Goal: Task Accomplishment & Management: Manage account settings

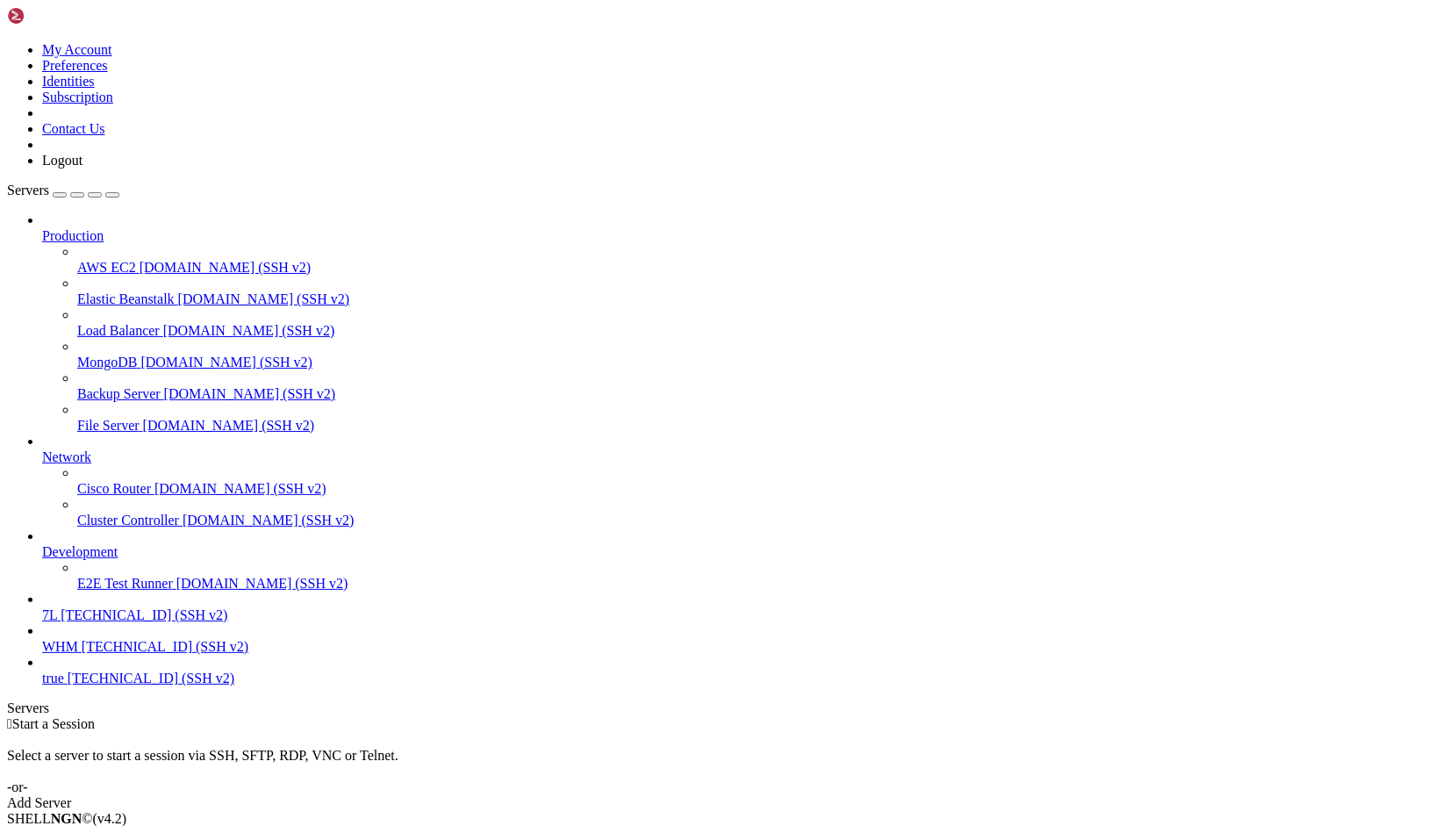
click at [7, 42] on icon at bounding box center [7, 42] width 0 height 0
click at [83, 167] on link "Logout" at bounding box center [61, 160] width 40 height 15
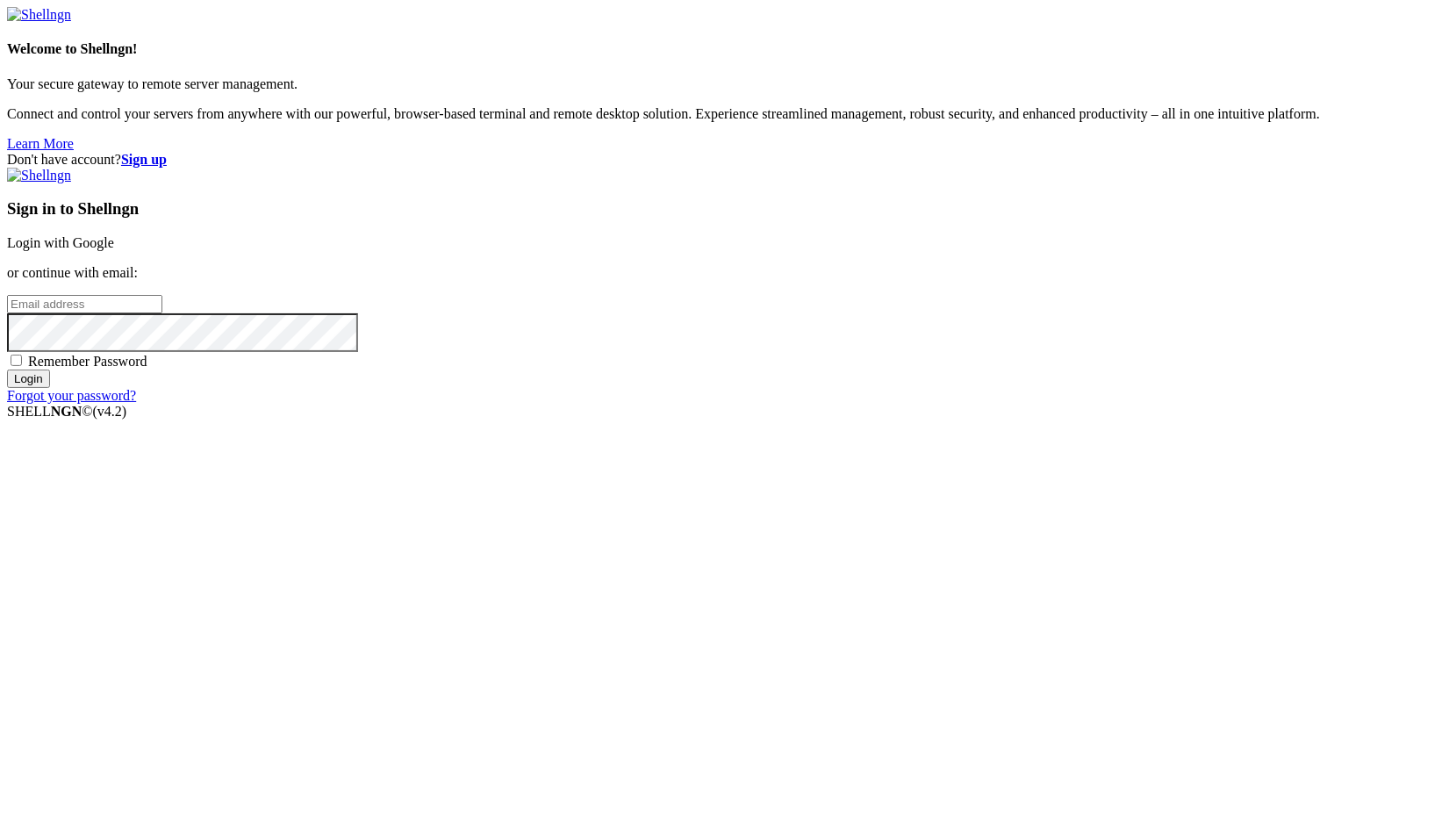
type input "root"
click at [114, 250] on link "Login with Google" at bounding box center [60, 242] width 107 height 15
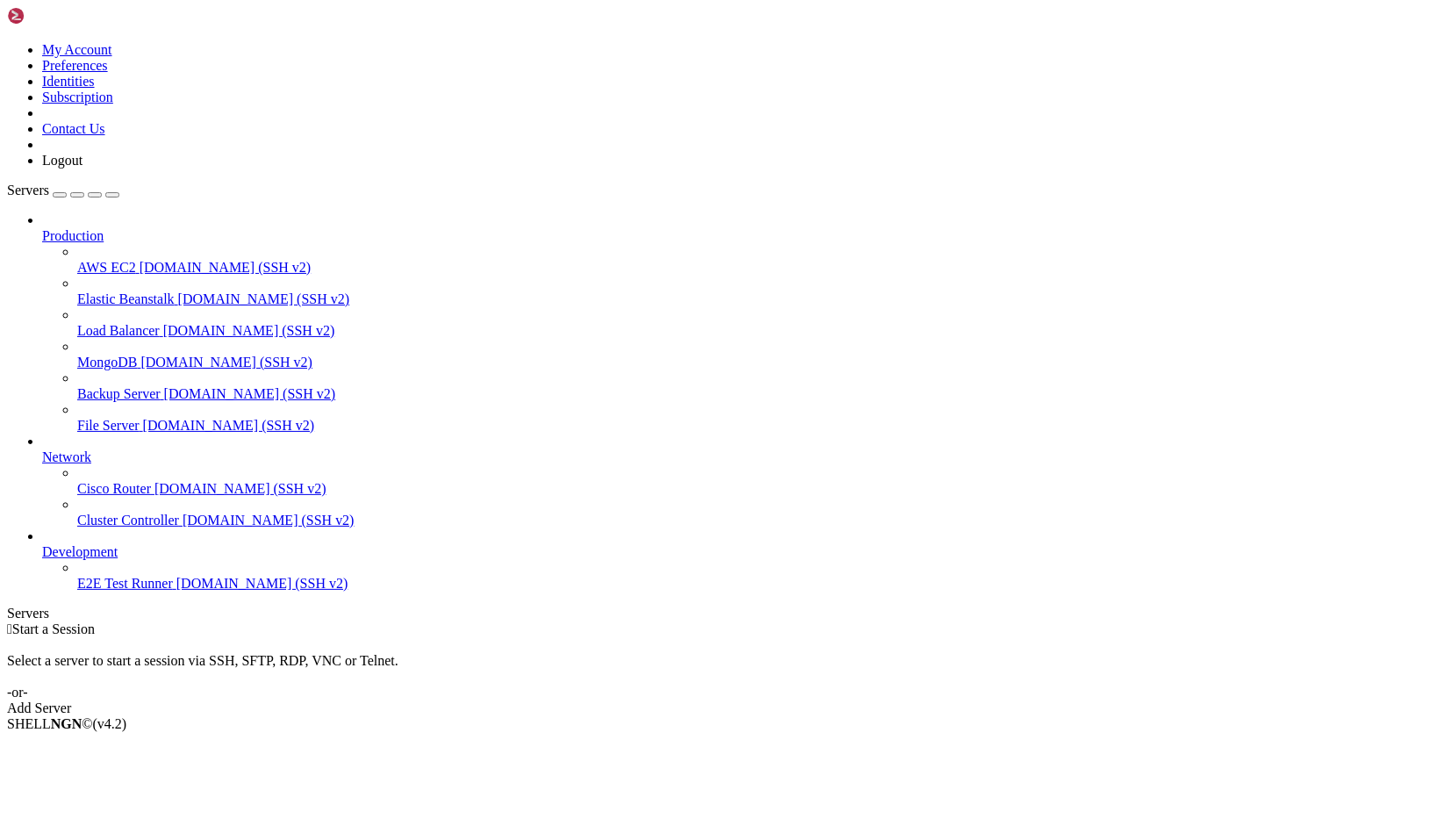
click at [839, 700] on link "Add Server" at bounding box center [728, 708] width 1441 height 16
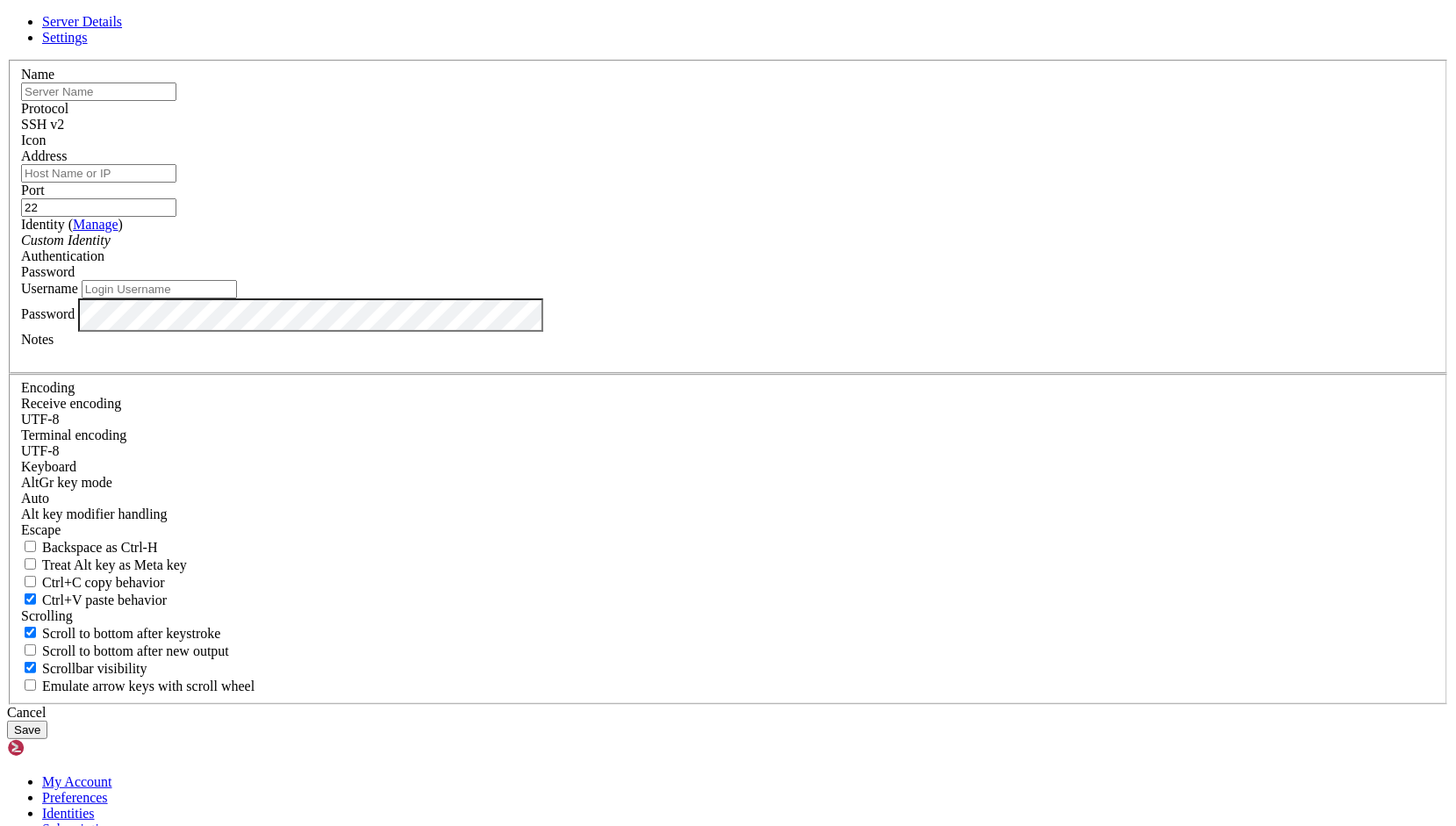
click at [176, 183] on input "Address" at bounding box center [99, 173] width 156 height 18
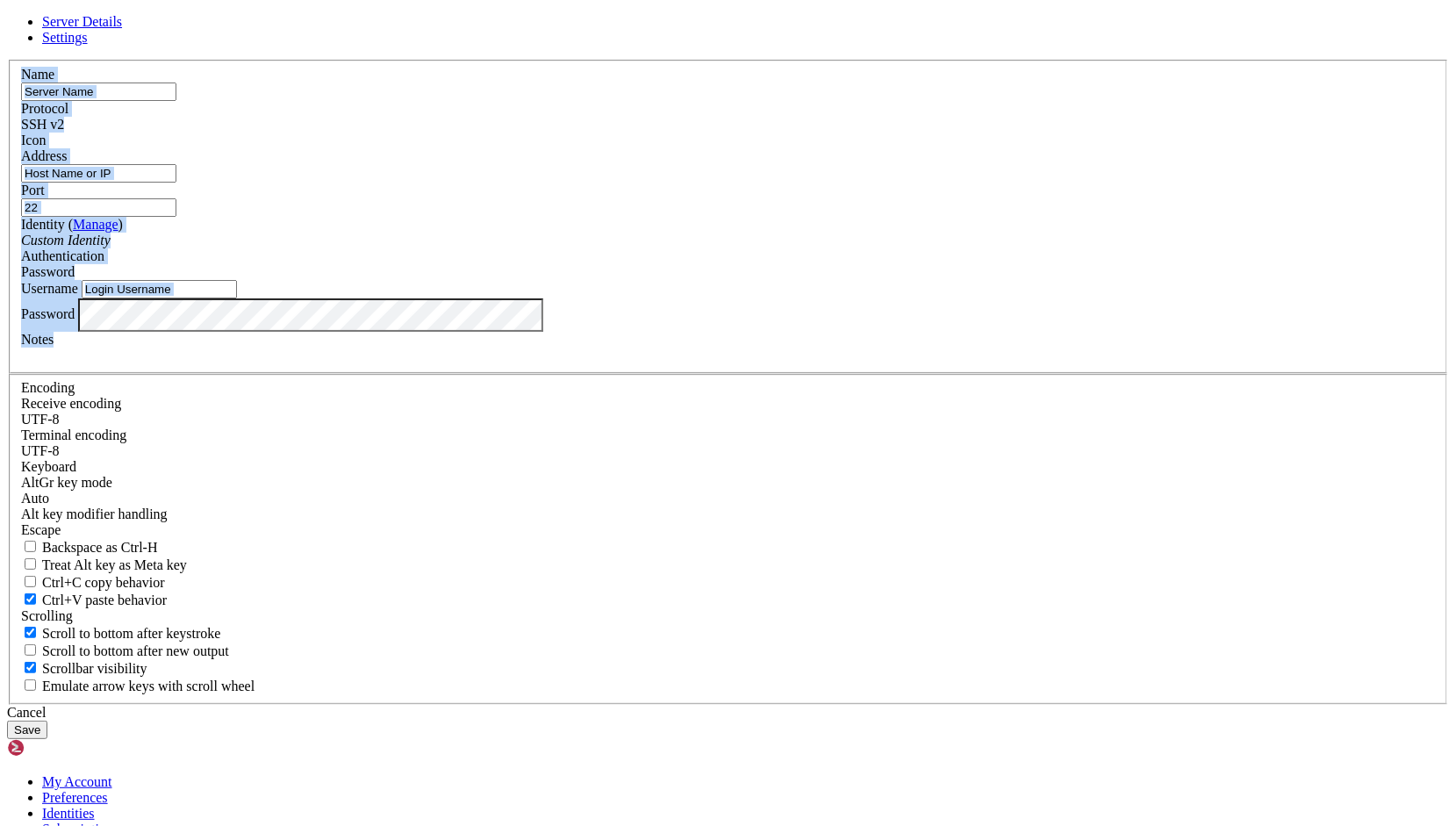
click at [534, 602] on div "Name Protocol SSH v2 Icon Address Port 22 ( Manage )" at bounding box center [728, 381] width 1441 height 645
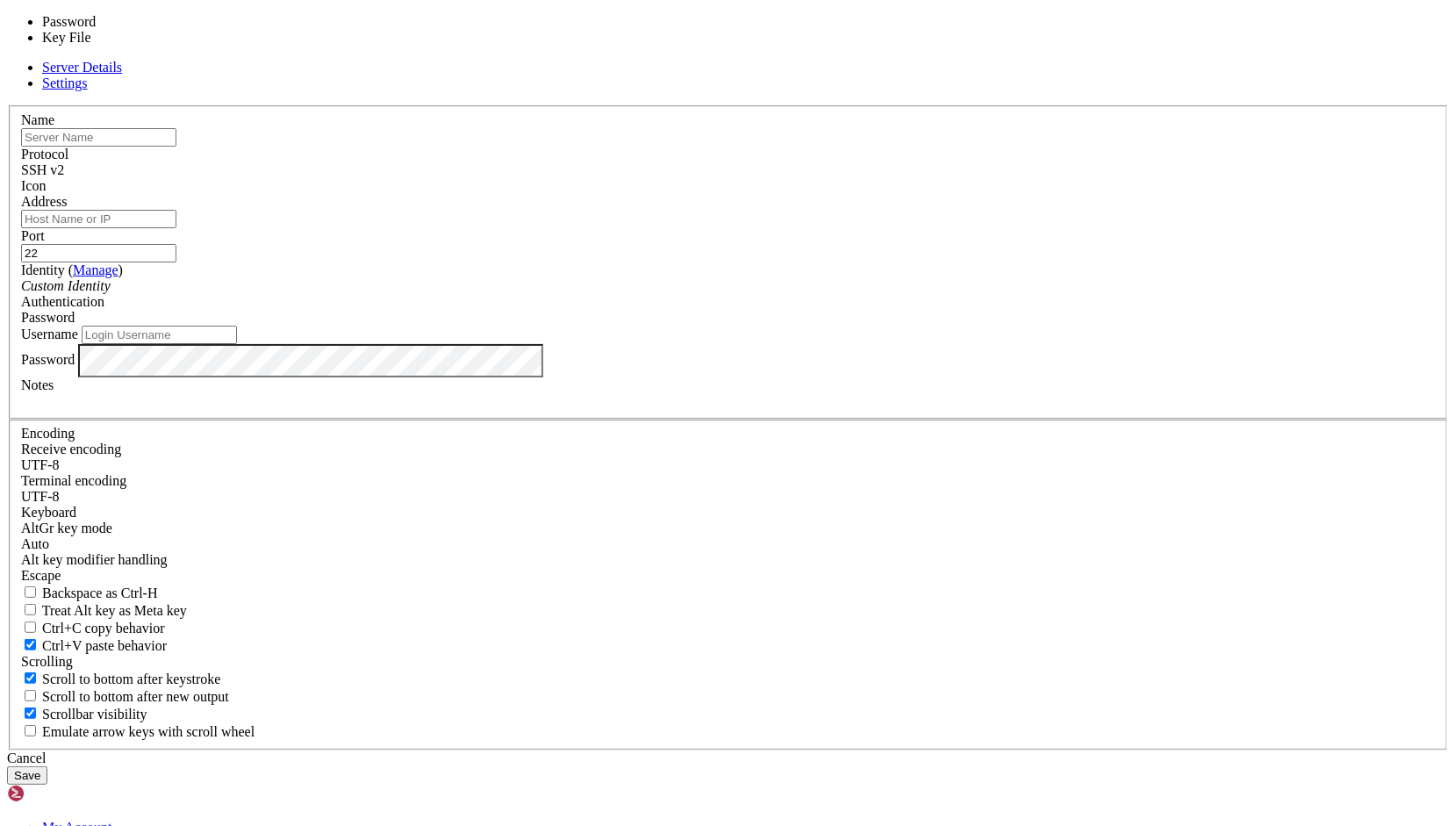
click at [867, 326] on div "Password" at bounding box center [728, 317] width 1413 height 16
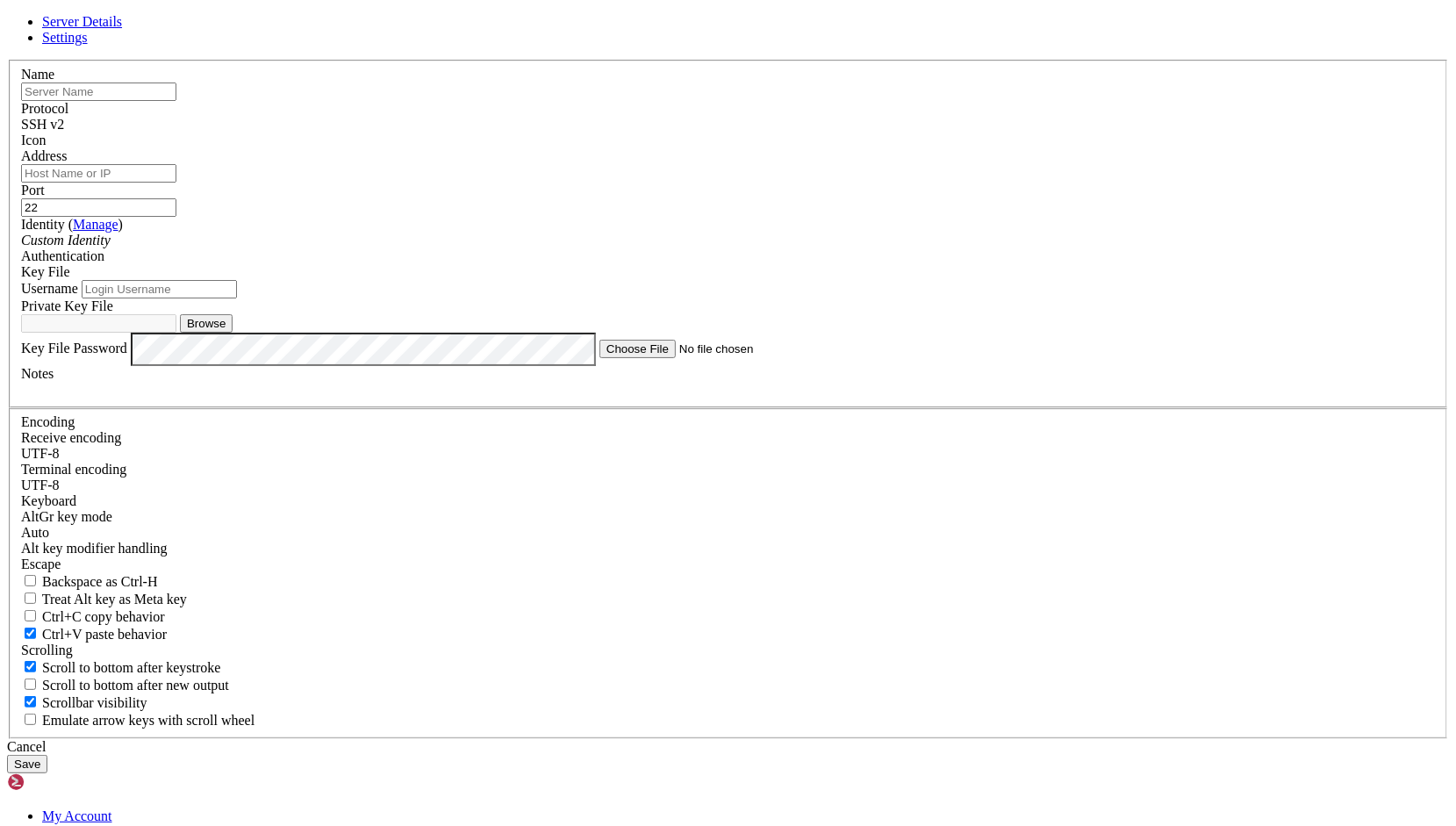
click at [232, 333] on button "Browse" at bounding box center [206, 323] width 53 height 18
type input "kareem"
click at [176, 101] on input "text" at bounding box center [99, 91] width 156 height 18
type input "SDC"
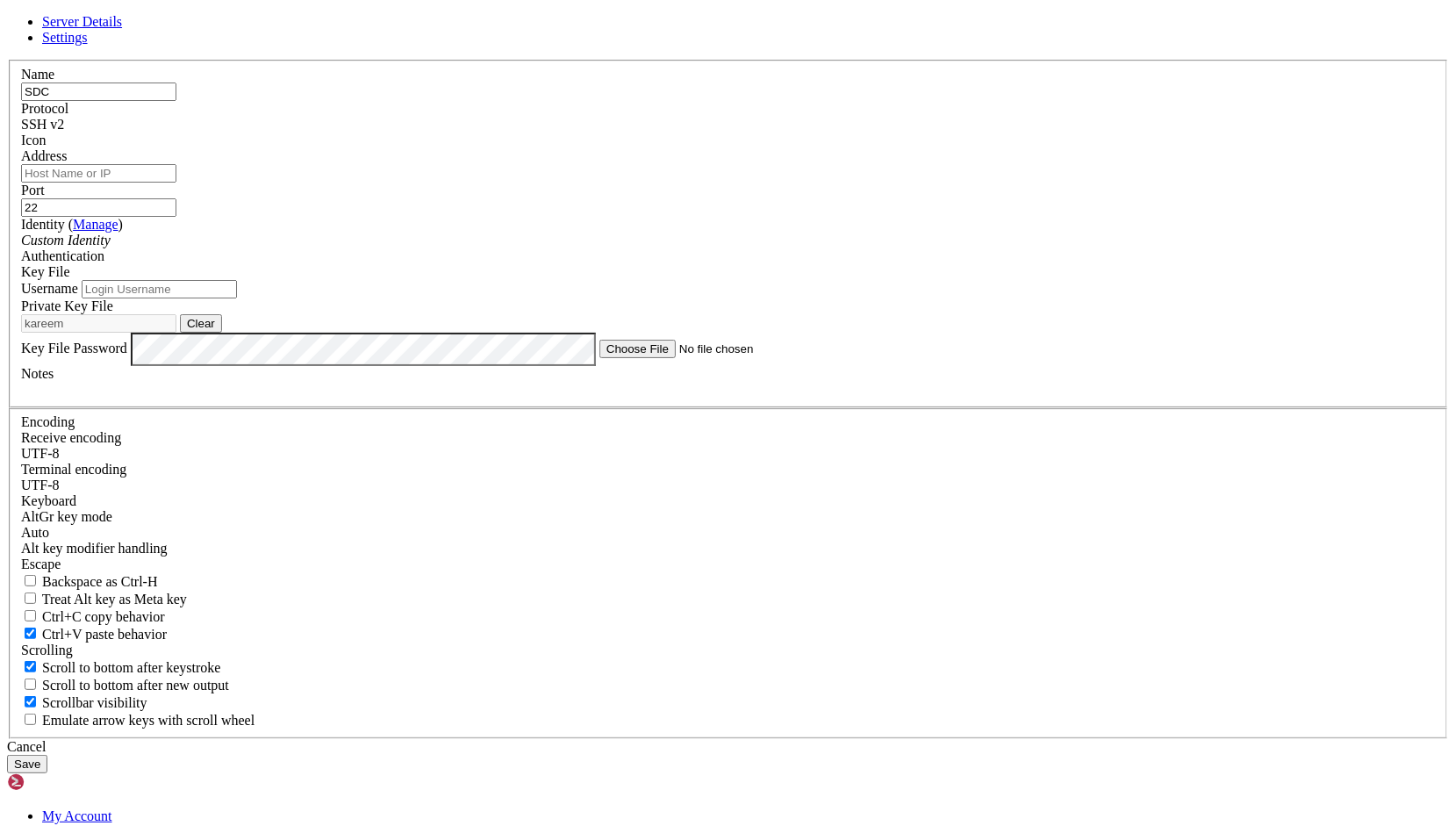
click at [176, 183] on input "Address" at bounding box center [99, 173] width 156 height 18
paste input "ssh -i a.[PERSON_NAME]@[TECHNICAL_ID] -p 1025"
drag, startPoint x: 611, startPoint y: 285, endPoint x: 671, endPoint y: 282, distance: 60.1
click at [176, 183] on input "ssh -i a.[PERSON_NAME]@[TECHNICAL_ID] -p 1025" at bounding box center [99, 173] width 156 height 18
paste input "[TECHNICAL_ID]"
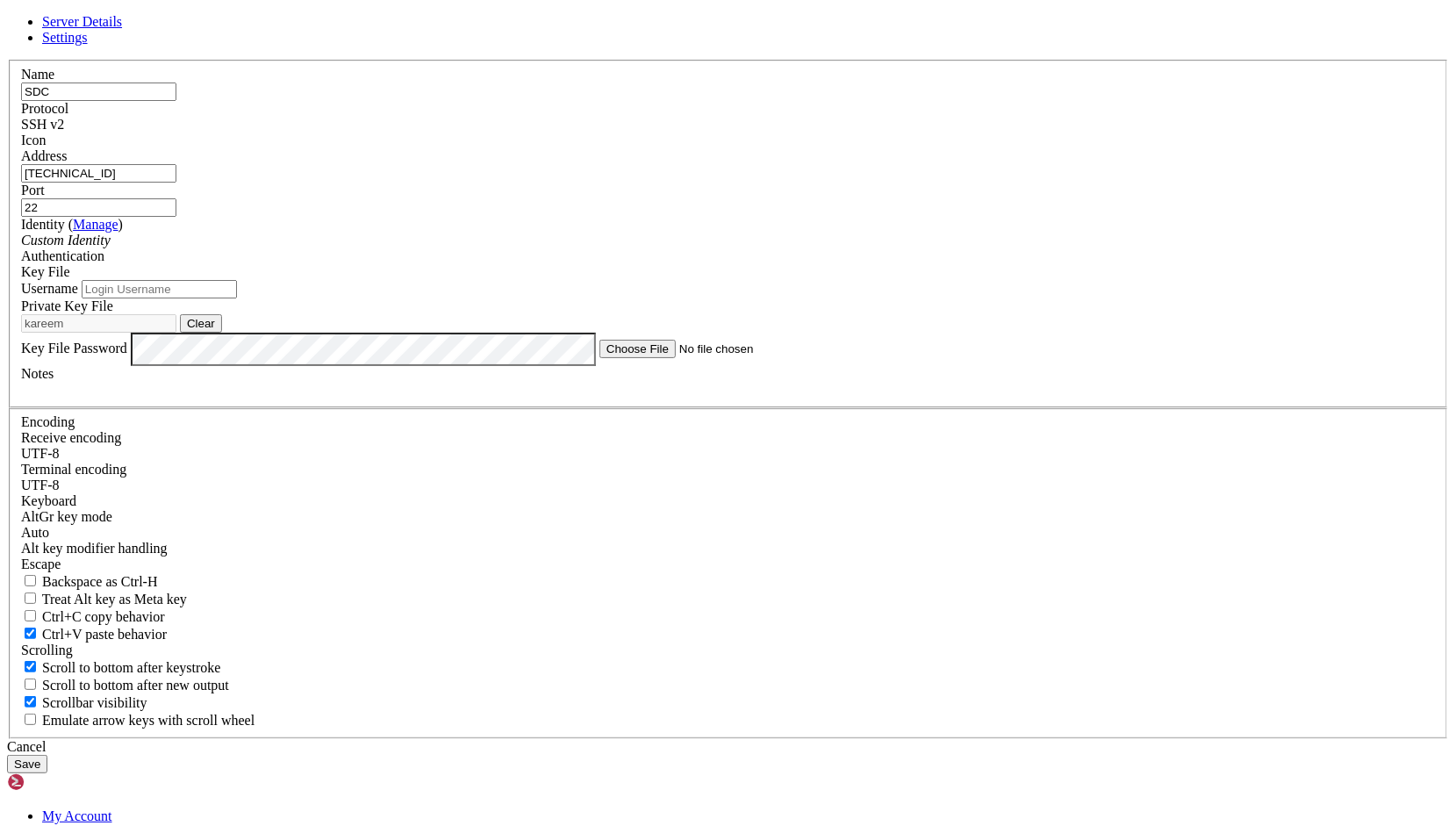
type input "[TECHNICAL_ID]"
click at [176, 217] on input "22" at bounding box center [99, 207] width 156 height 18
type input "1025"
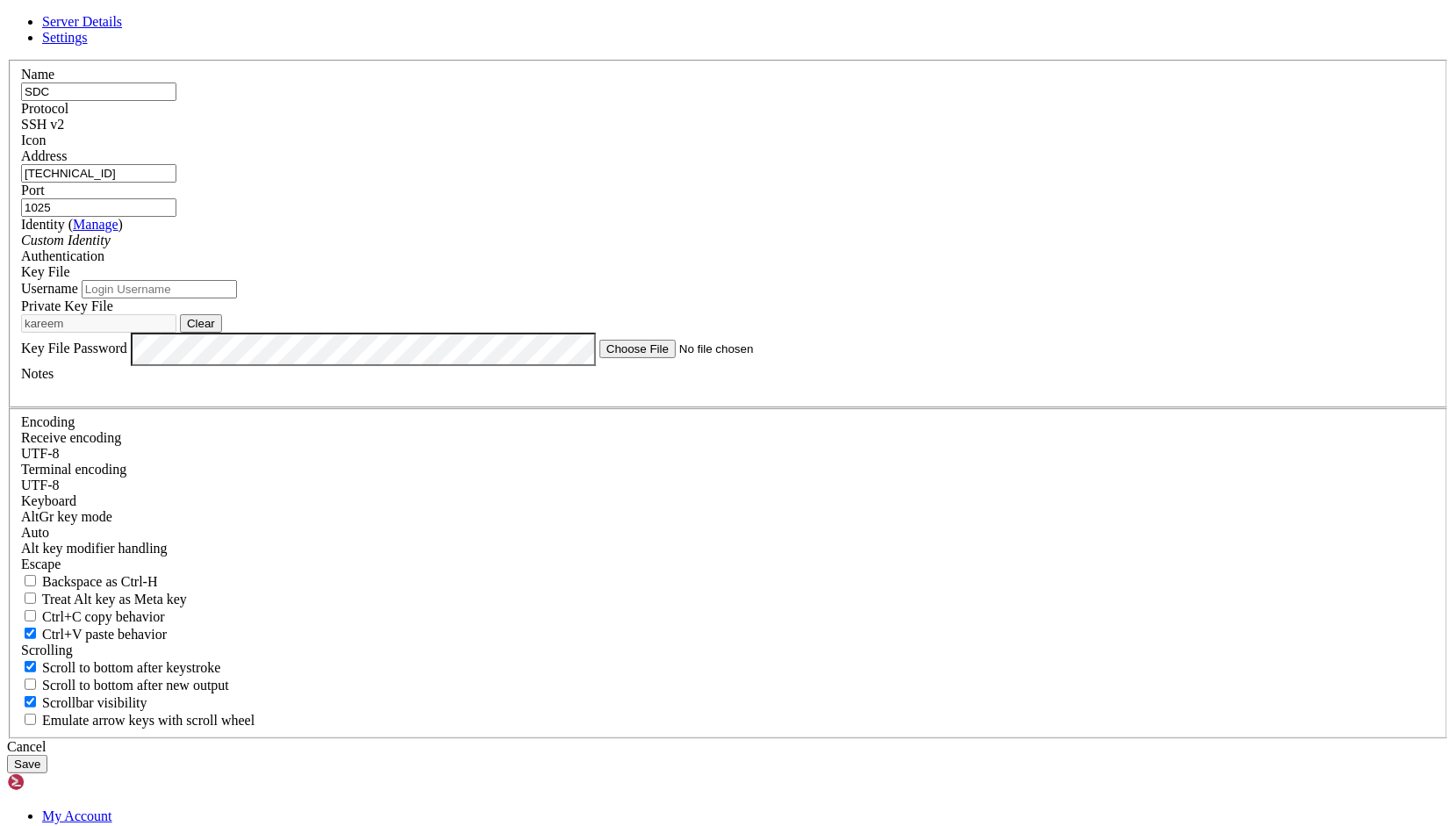
click at [237, 299] on input "Username" at bounding box center [160, 289] width 156 height 18
type input "kareem"
click at [48, 755] on button "Save" at bounding box center [26, 764] width 40 height 18
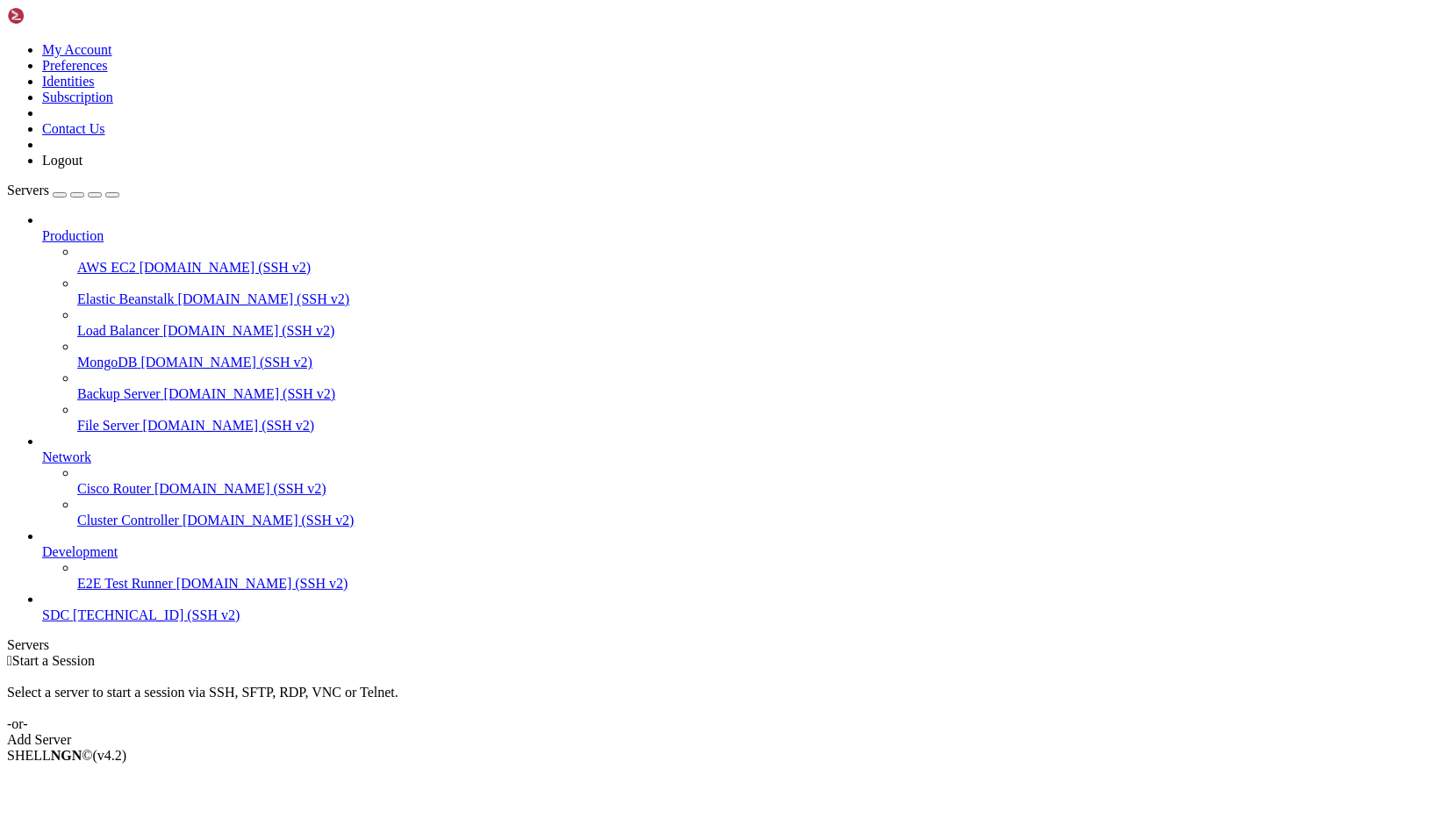
click at [124, 623] on span "[TECHNICAL_ID] (SSH v2)" at bounding box center [156, 614] width 166 height 15
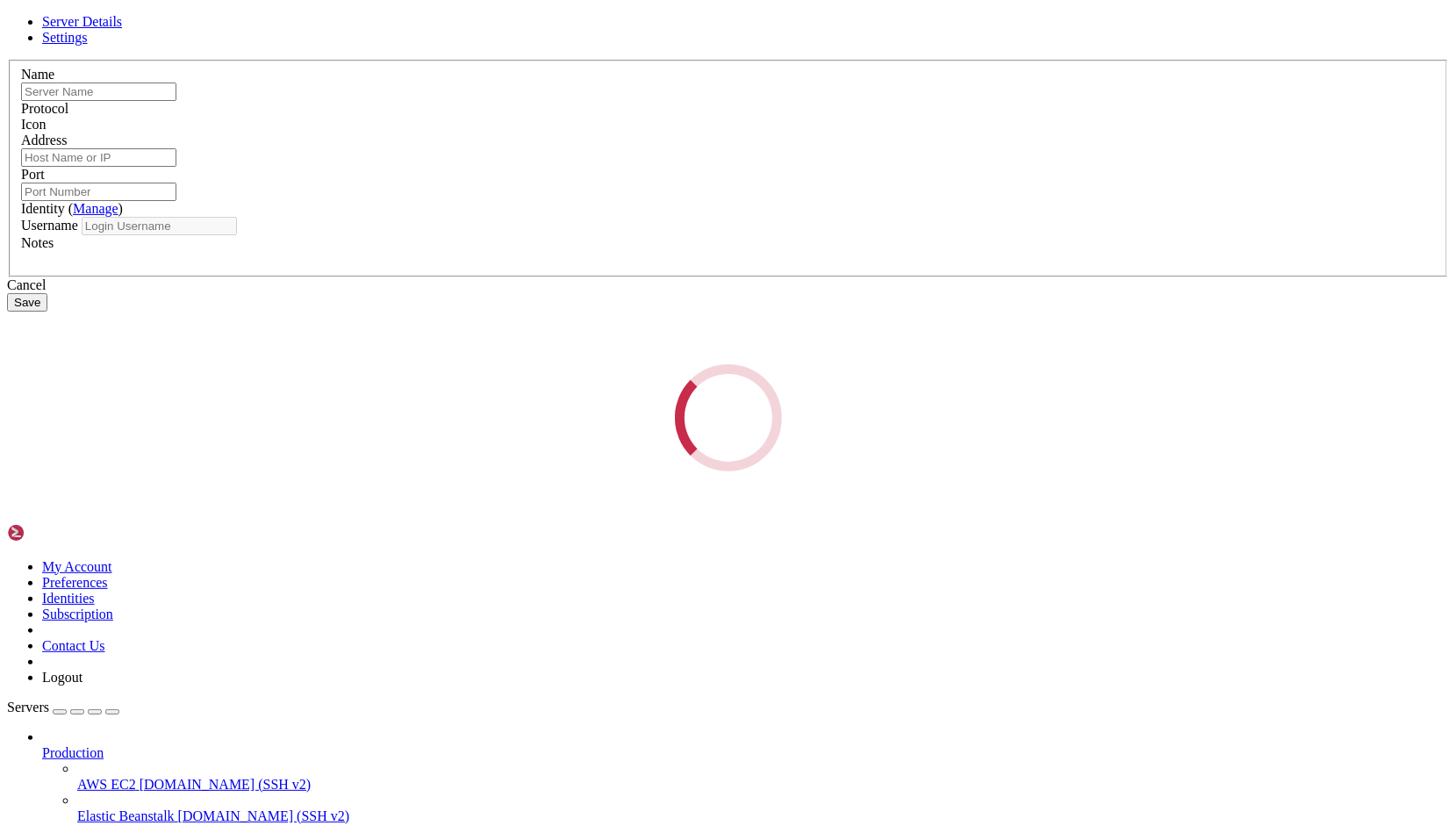
type input "SDC"
type input "[TECHNICAL_ID]"
type input "1025"
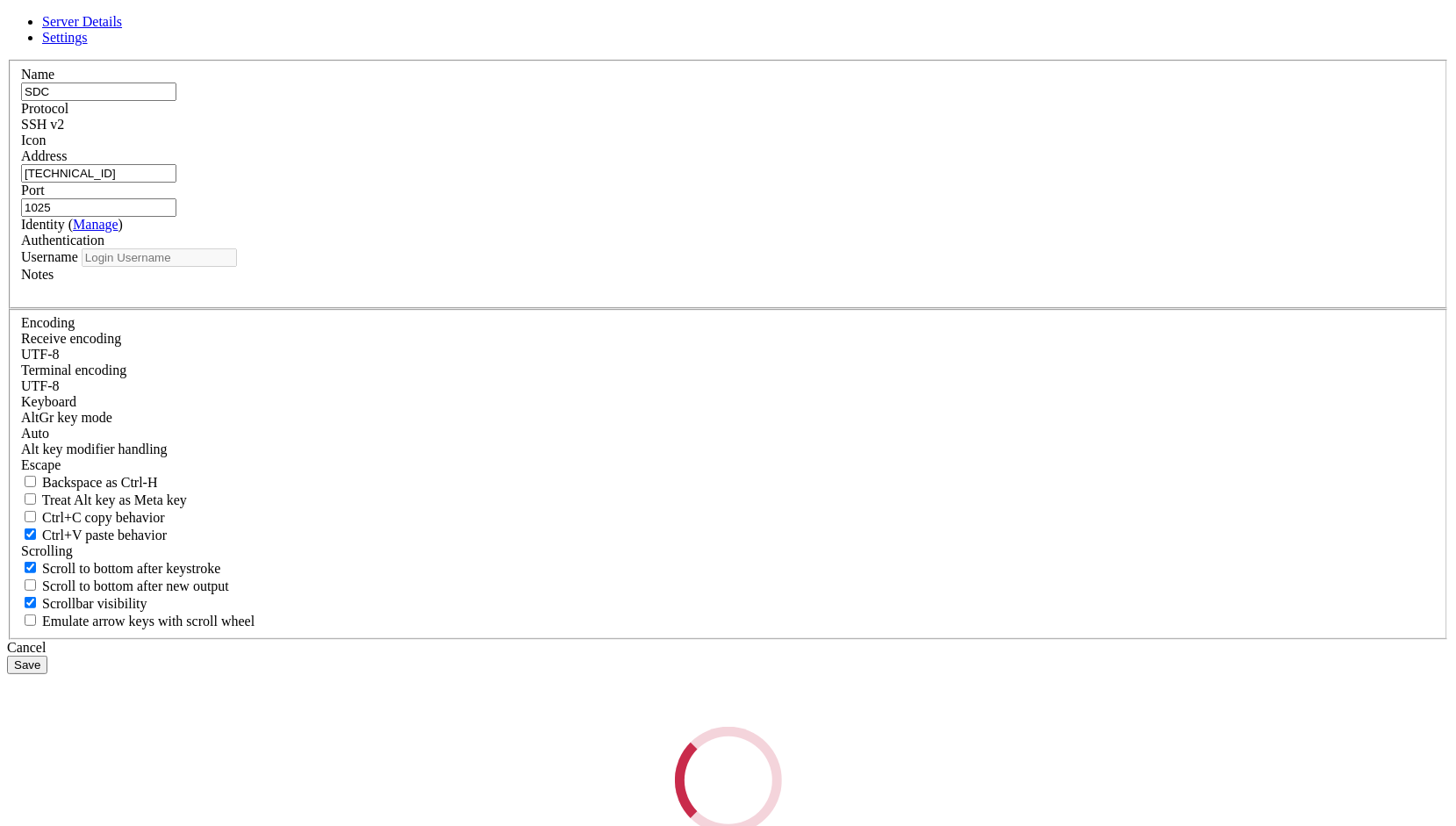
type input "kareem"
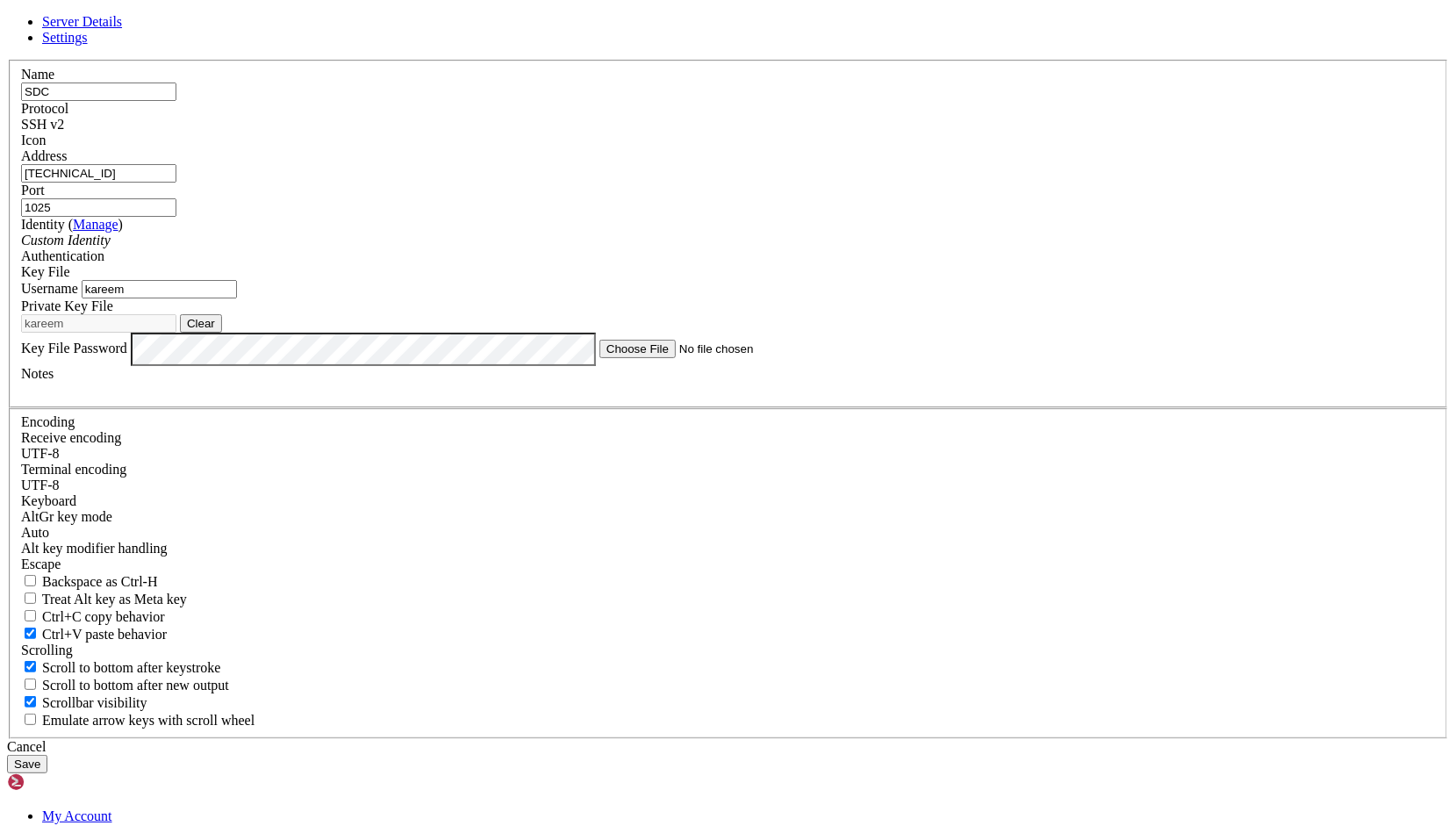
click at [237, 299] on input "kareem" at bounding box center [160, 289] width 156 height 18
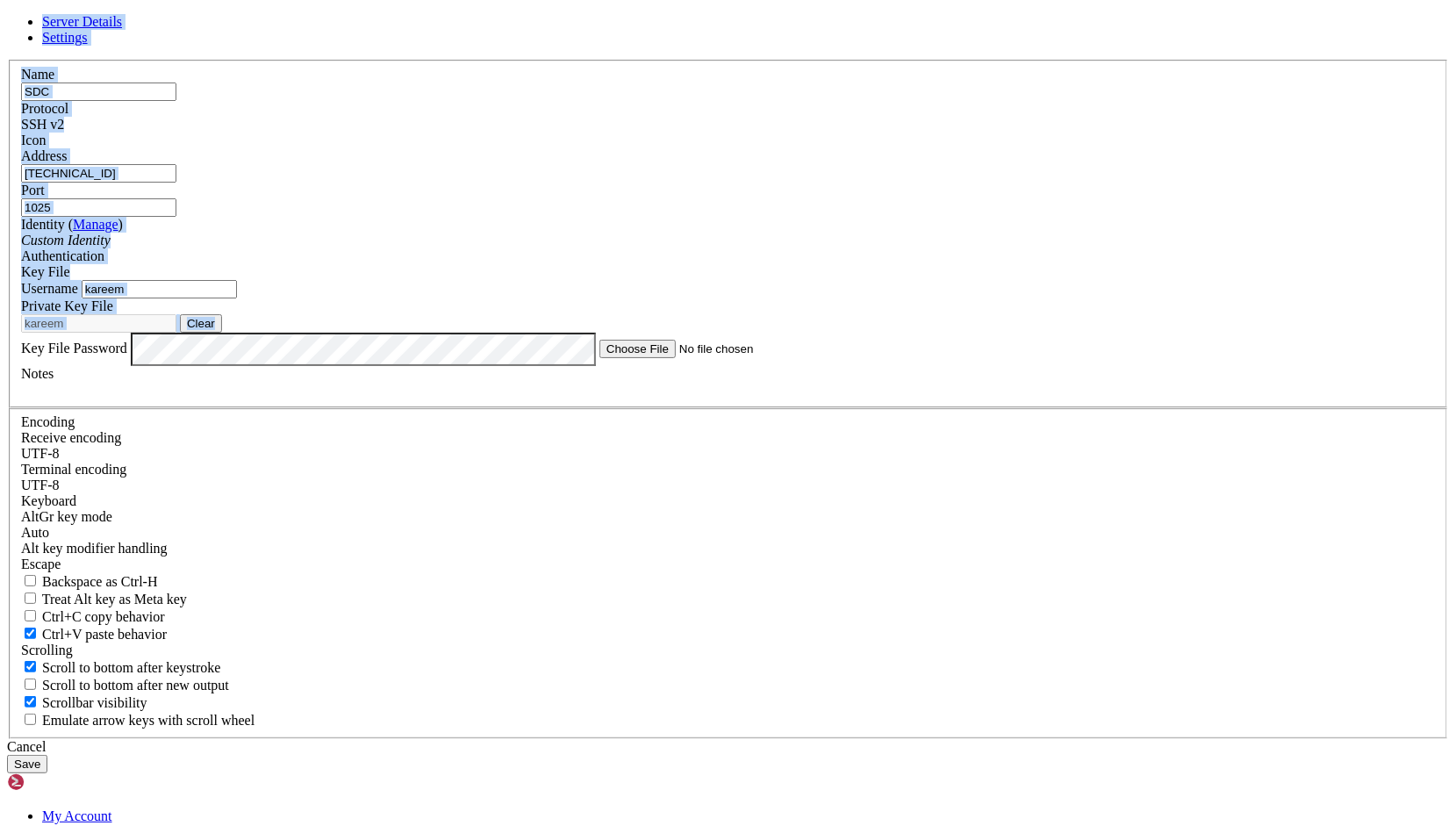
drag, startPoint x: 756, startPoint y: 129, endPoint x: 488, endPoint y: 526, distance: 479.0
click at [488, 526] on form "Server Details Settings Name SDC Protocol SSH v2 Icon Address" at bounding box center [728, 393] width 1441 height 759
drag, startPoint x: 683, startPoint y: 148, endPoint x: 944, endPoint y: 388, distance: 354.6
click at [944, 388] on form "Server Details Settings Name SDC Protocol SSH v2 Icon Address" at bounding box center [728, 393] width 1441 height 759
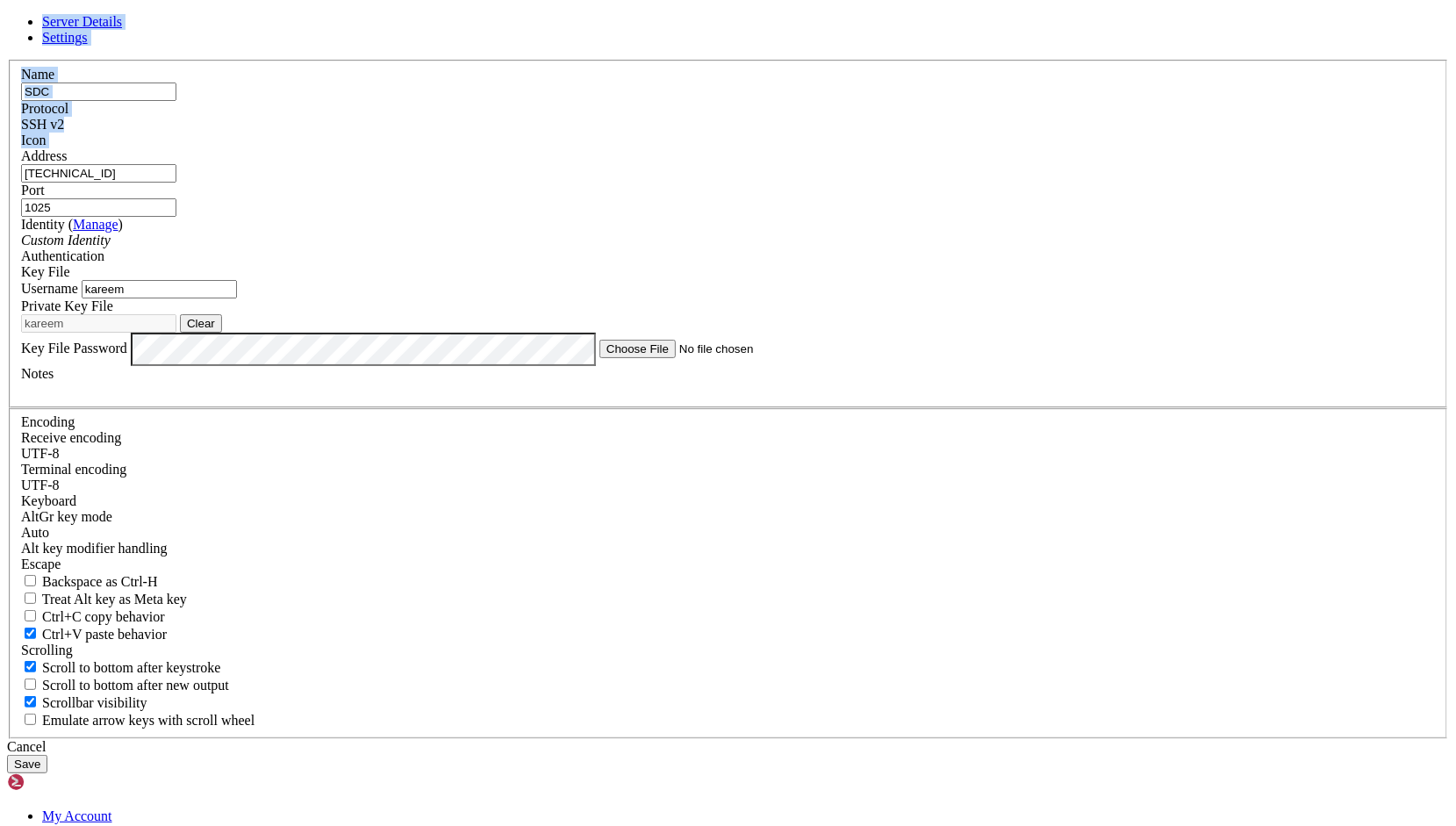
drag, startPoint x: 731, startPoint y: 129, endPoint x: 926, endPoint y: 218, distance: 214.4
click at [926, 218] on form "Server Details Settings Name SDC Protocol SSH v2 Icon Address" at bounding box center [728, 393] width 1441 height 759
drag, startPoint x: 901, startPoint y: 128, endPoint x: 824, endPoint y: 165, distance: 85.4
click at [824, 165] on form "Server Details Settings Name SDC Protocol SSH v2 Icon Address" at bounding box center [728, 393] width 1441 height 759
click at [7, 59] on icon at bounding box center [7, 59] width 0 height 0
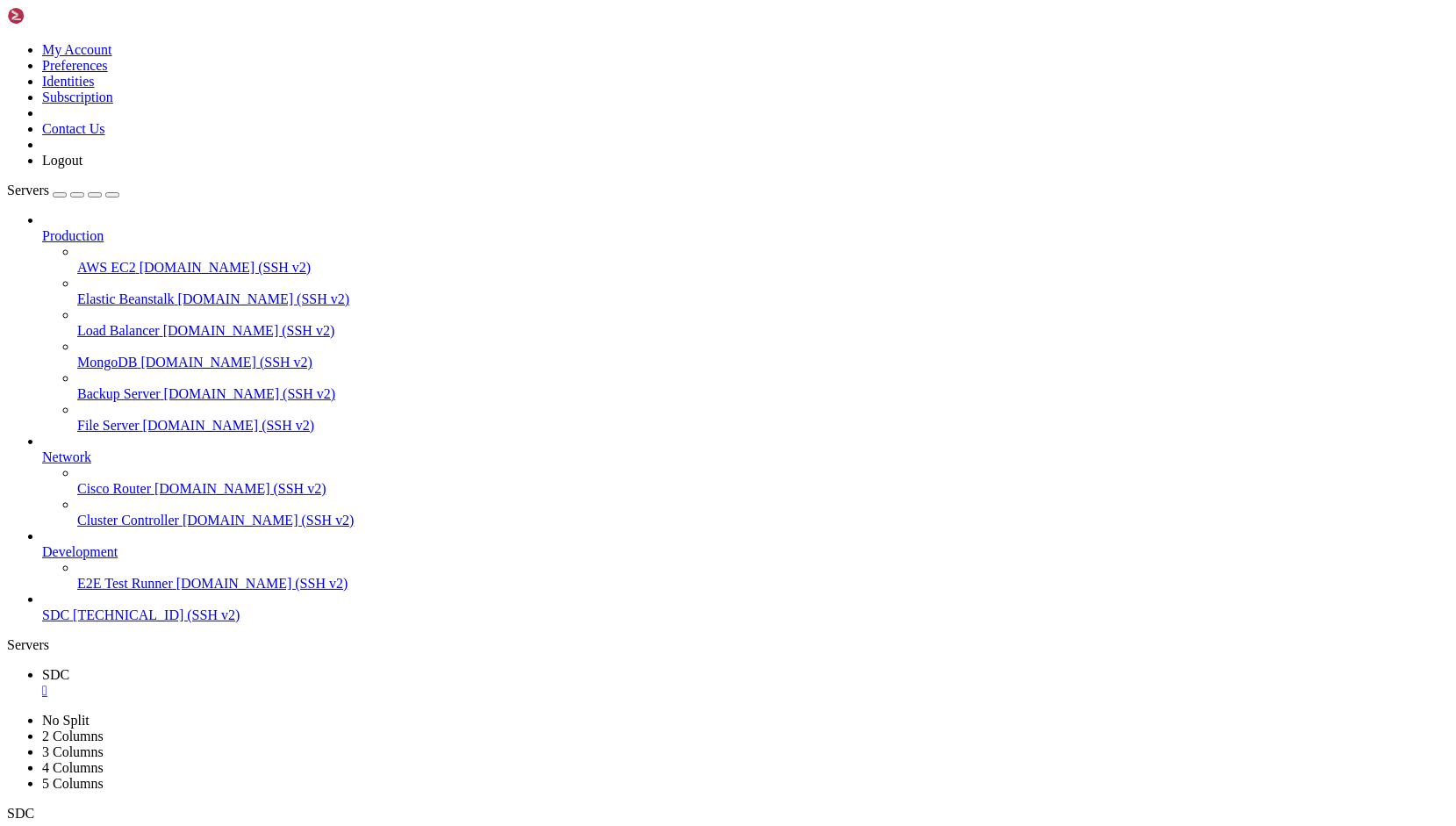
click at [292, 683] on div "" at bounding box center [745, 691] width 1406 height 16
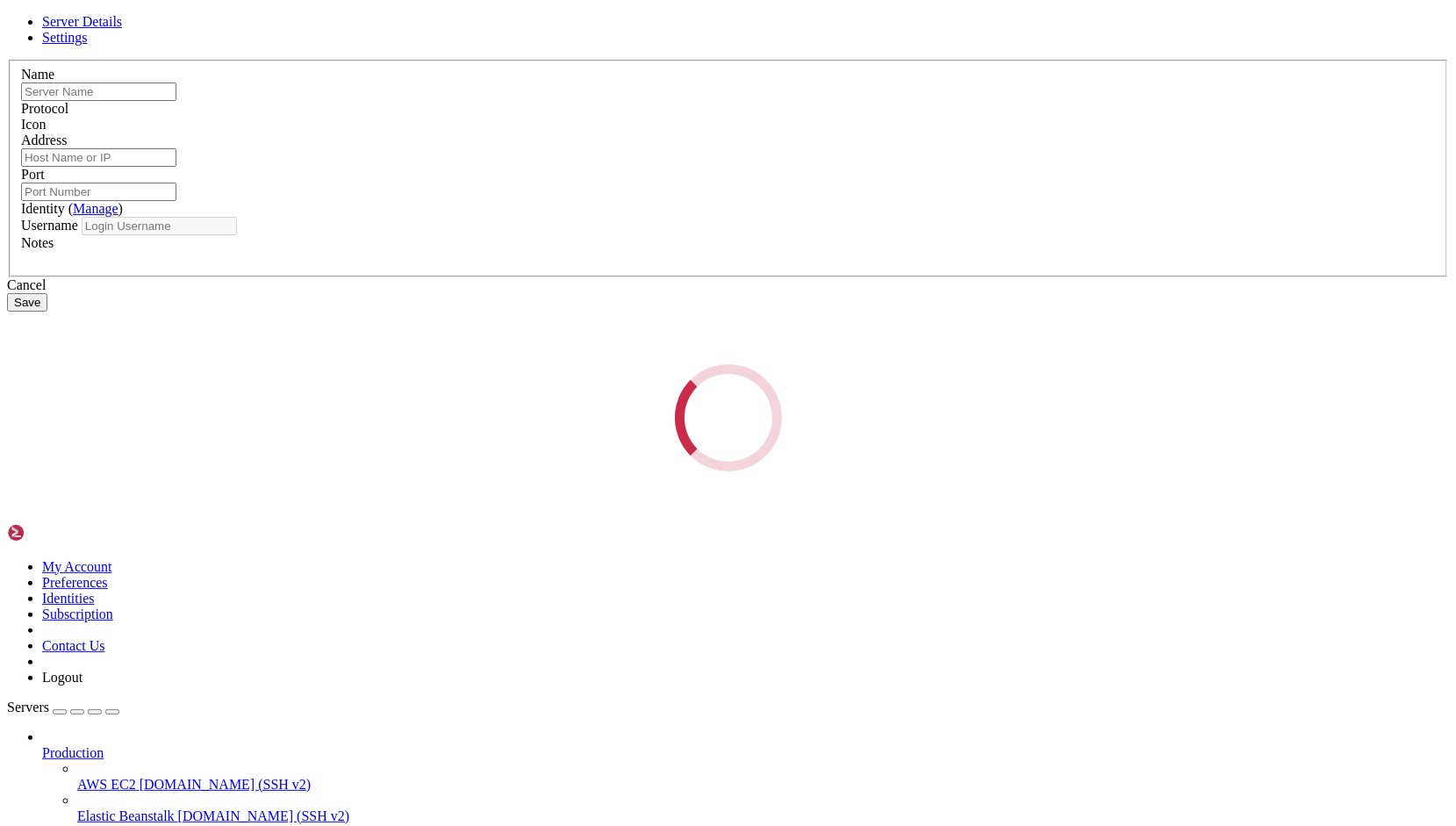
type input "SDC"
type input "[TECHNICAL_ID]"
type input "1025"
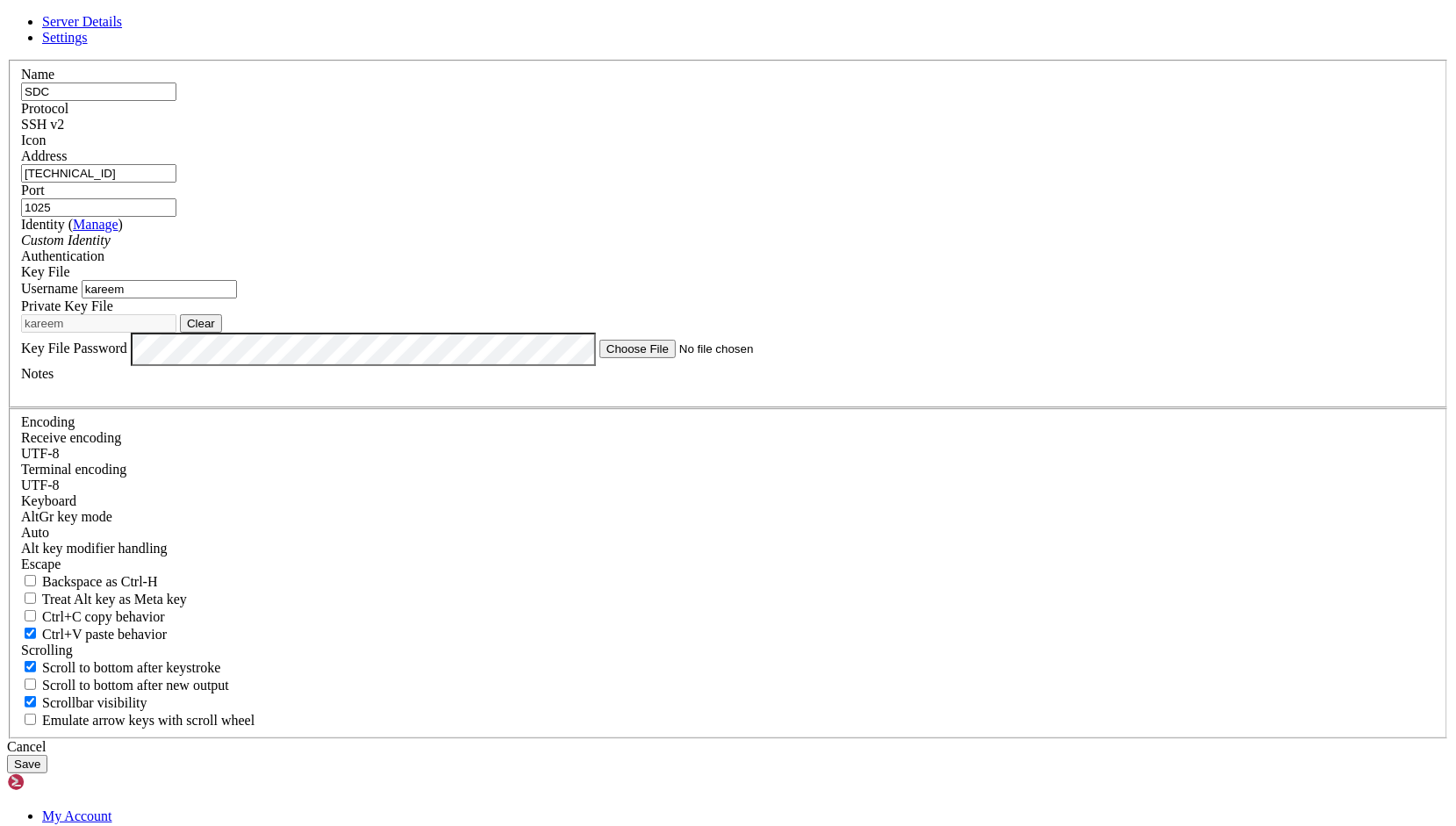
click at [237, 299] on input "kareem" at bounding box center [160, 289] width 156 height 18
type input "[PERSON_NAME]"
click at [7, 755] on button "Save" at bounding box center [26, 764] width 40 height 18
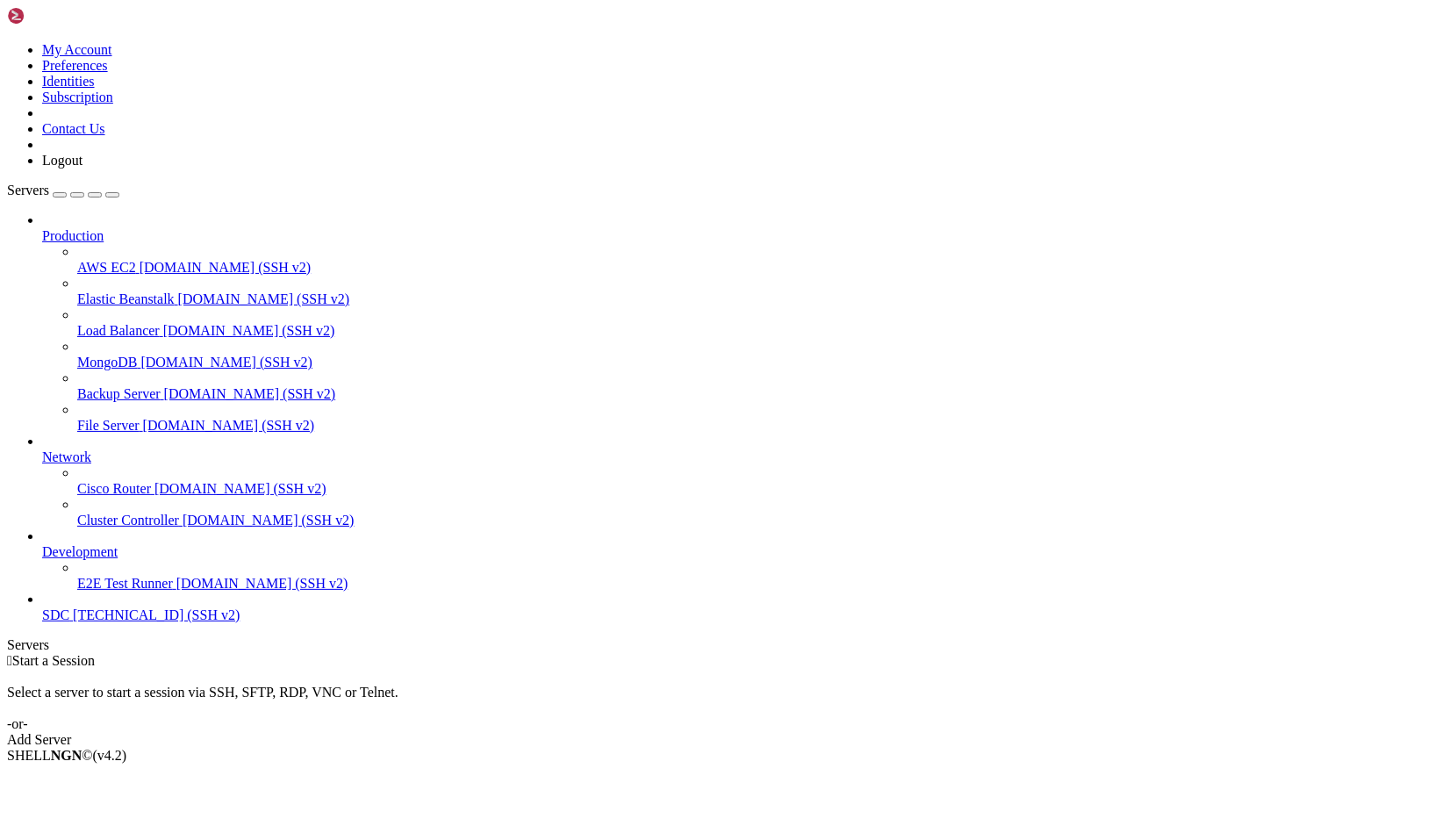
click at [181, 624] on link "SDC [TECHNICAL_ID] (SSH v2)" at bounding box center [745, 615] width 1406 height 16
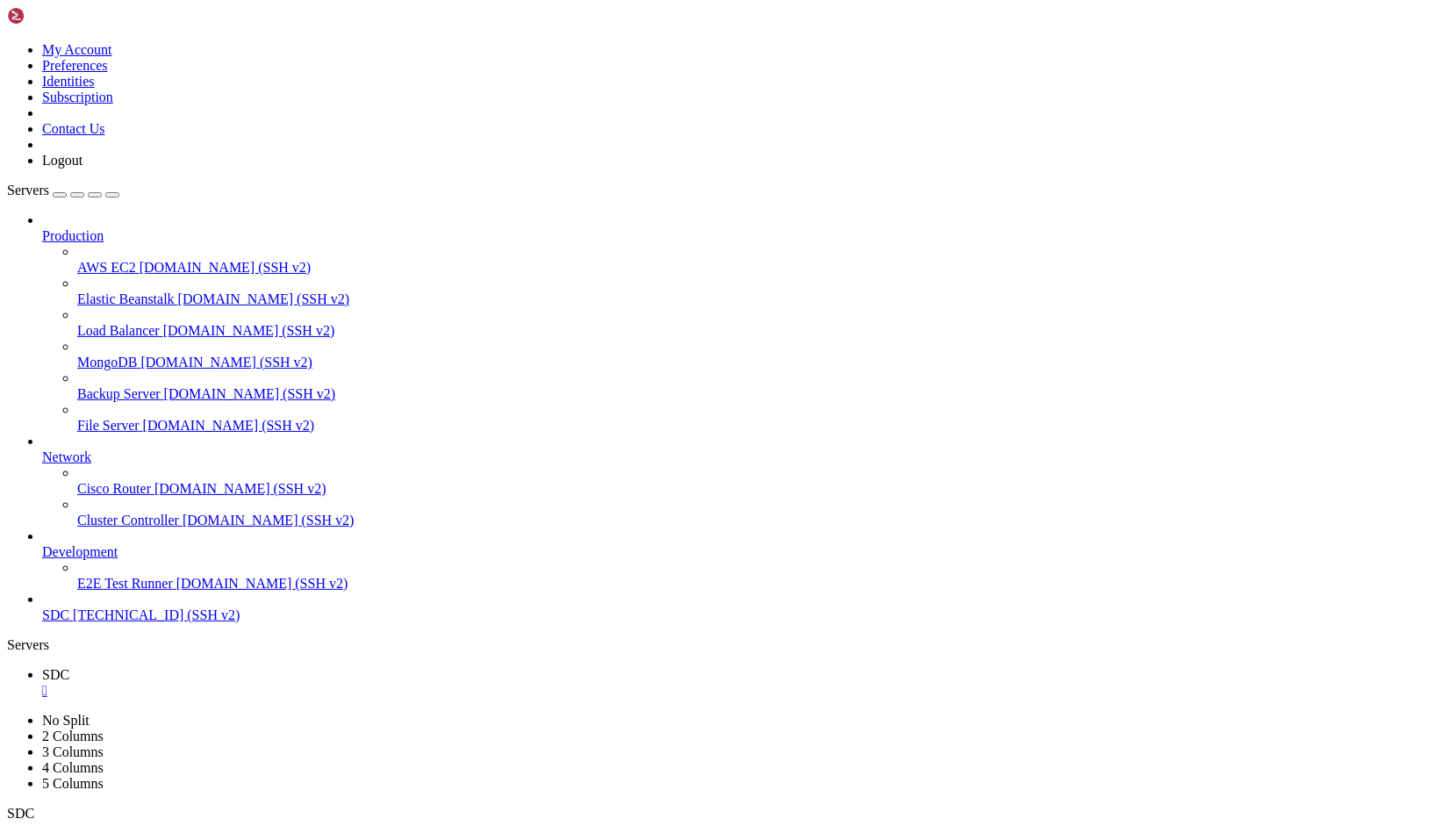
click at [110, 624] on div "Production AWS EC2 [DOMAIN_NAME] (SSH v2) Elastic Beanstalk [DOMAIN_NAME] (SSH …" at bounding box center [728, 417] width 1441 height 411
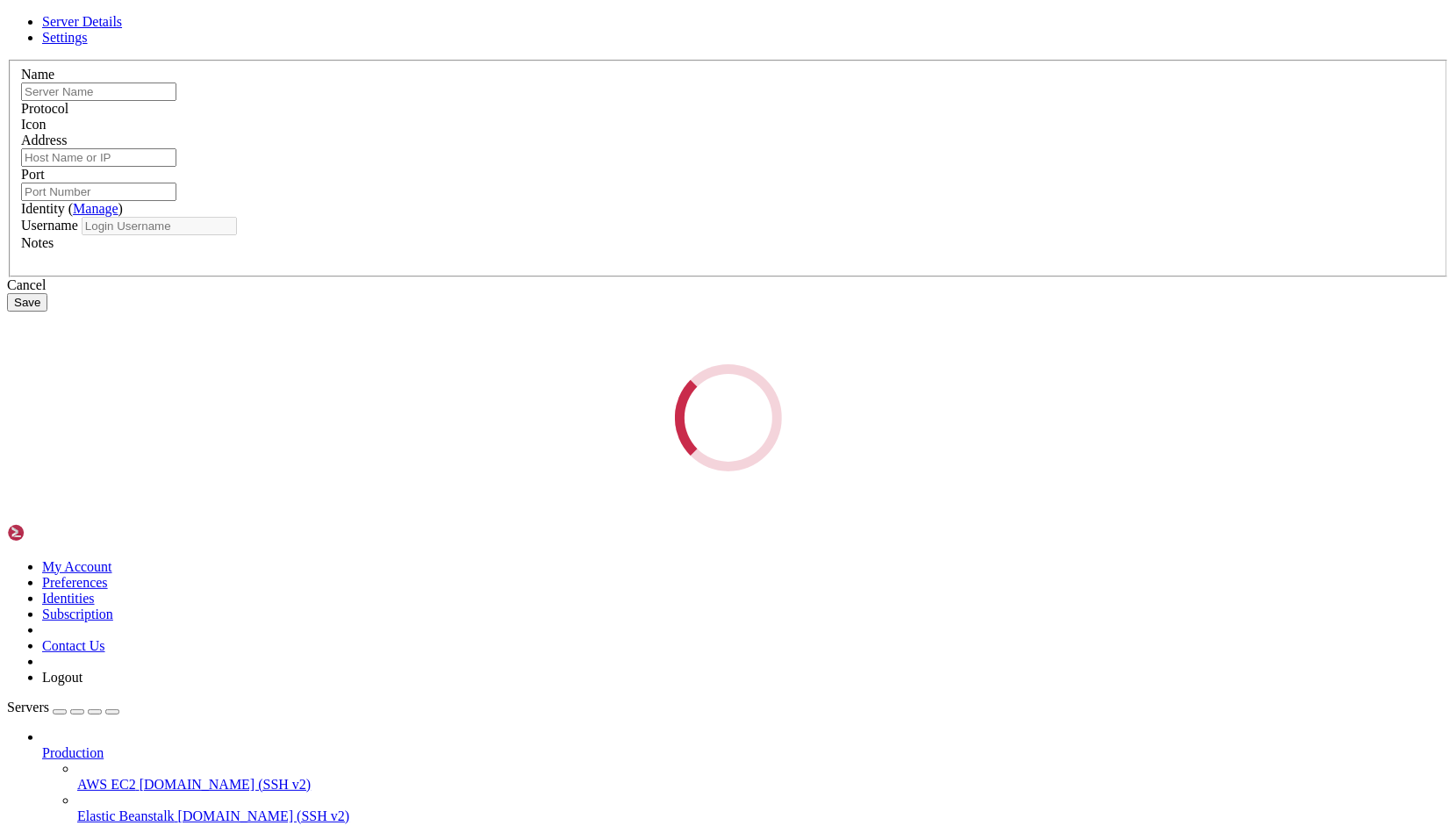
type input "SDC"
type input "[TECHNICAL_ID]"
type input "1025"
type input "[PERSON_NAME]"
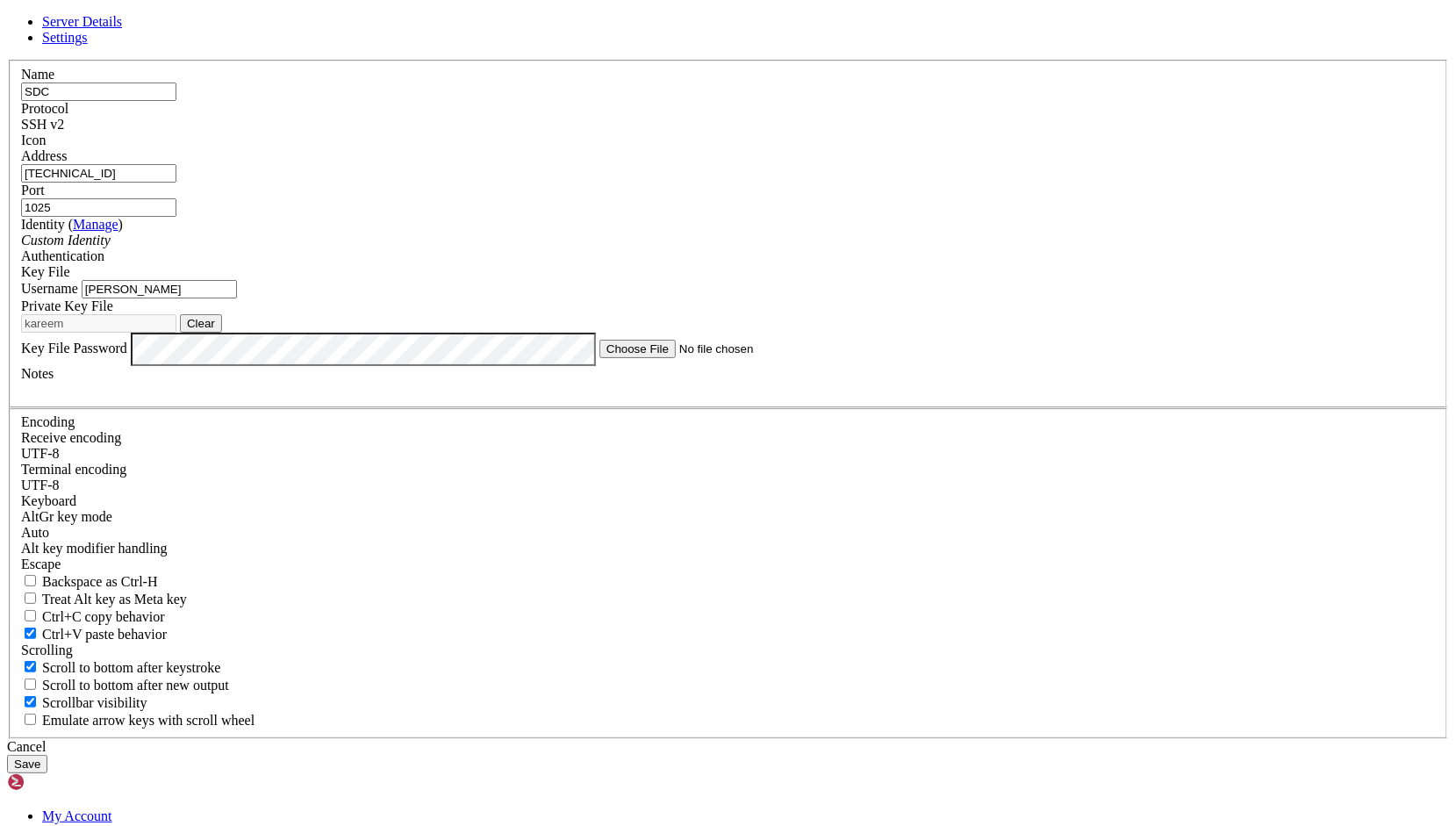
click at [176, 217] on input "1025" at bounding box center [99, 207] width 156 height 18
click at [237, 299] on input "[PERSON_NAME]" at bounding box center [160, 289] width 156 height 18
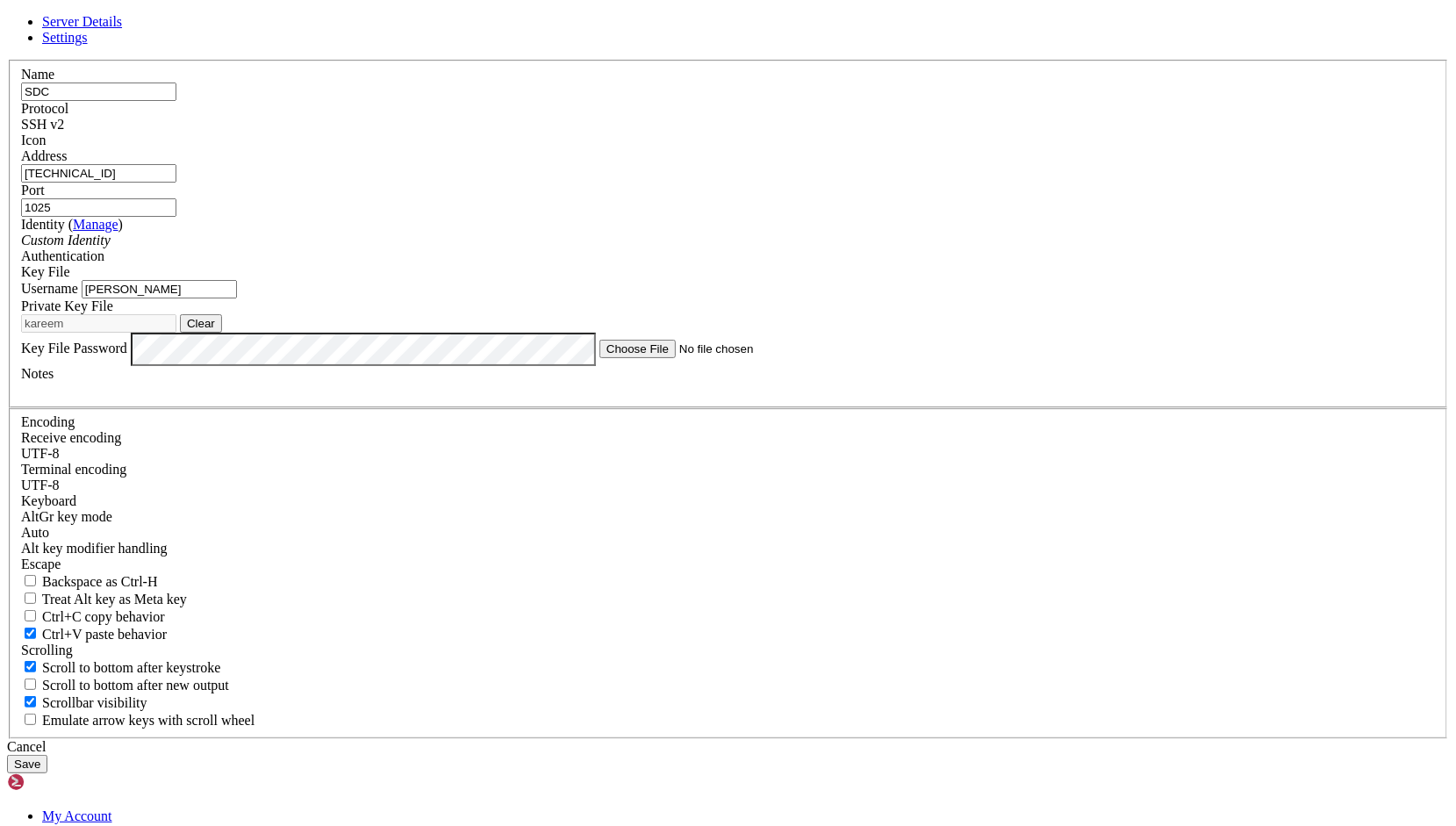
click at [237, 299] on input "[PERSON_NAME]" at bounding box center [160, 289] width 156 height 18
click at [48, 755] on button "Save" at bounding box center [26, 764] width 40 height 18
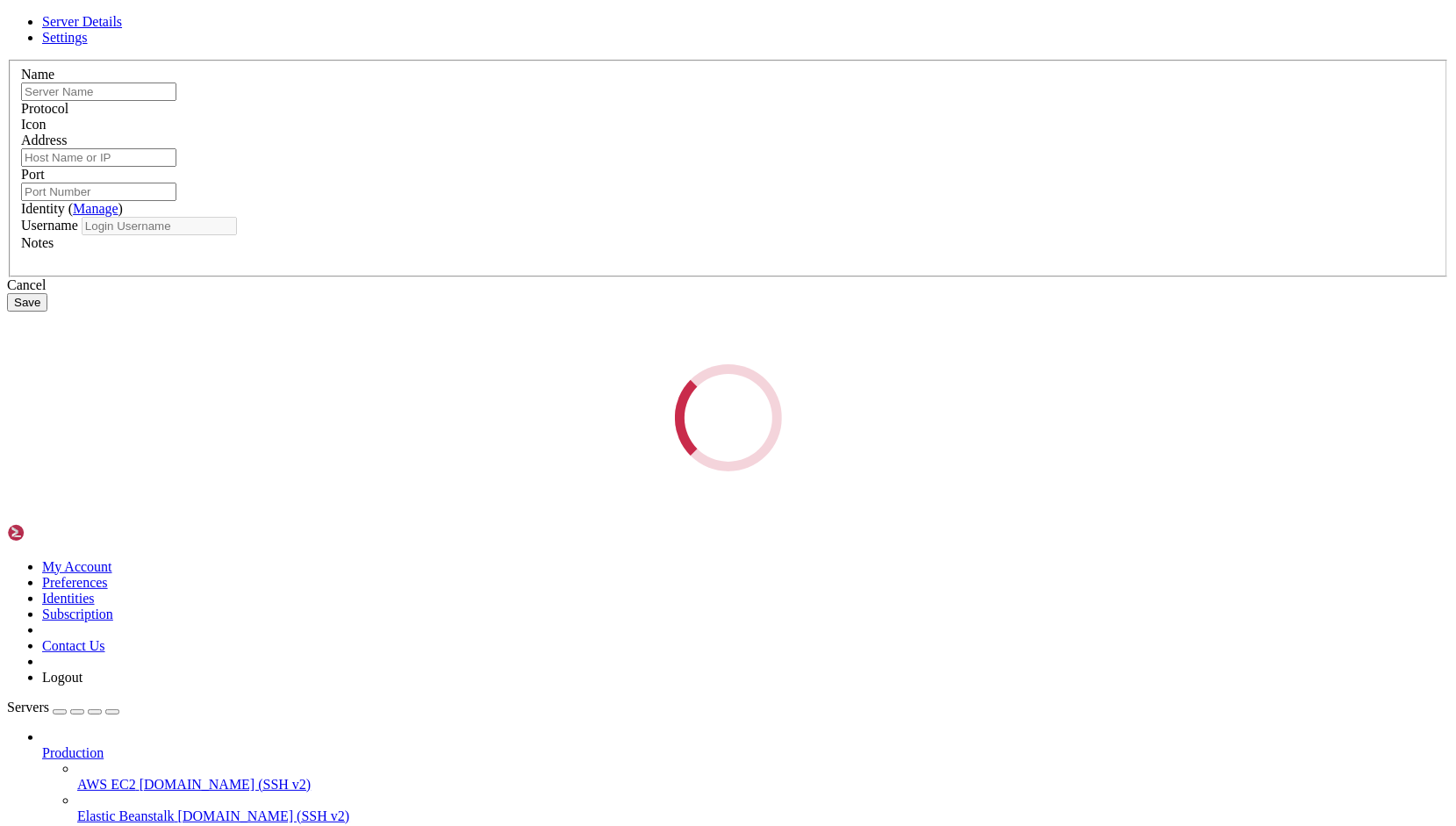
type input "SDC"
type input "[TECHNICAL_ID]"
type input "1025"
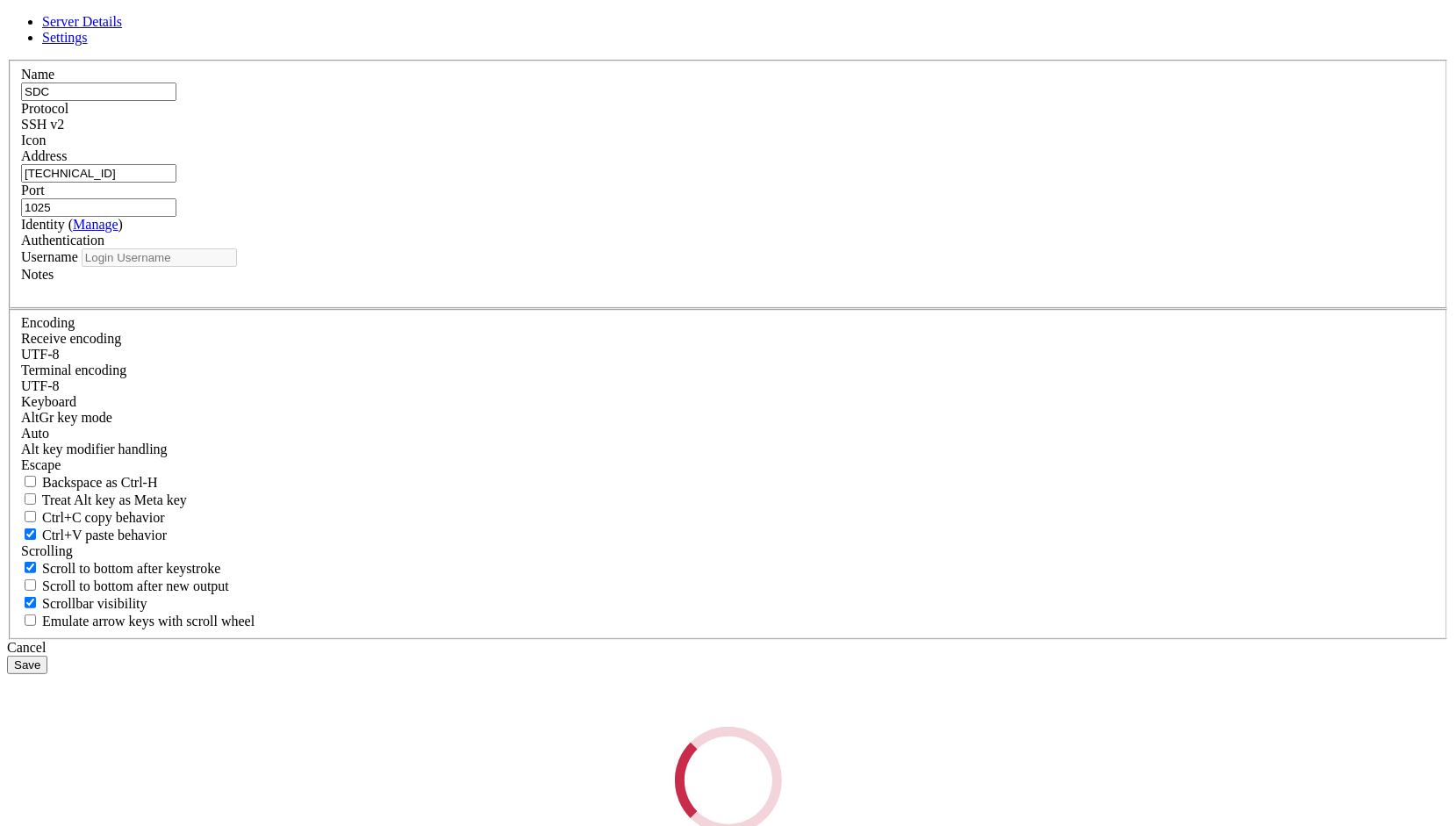
type input "[PERSON_NAME]"
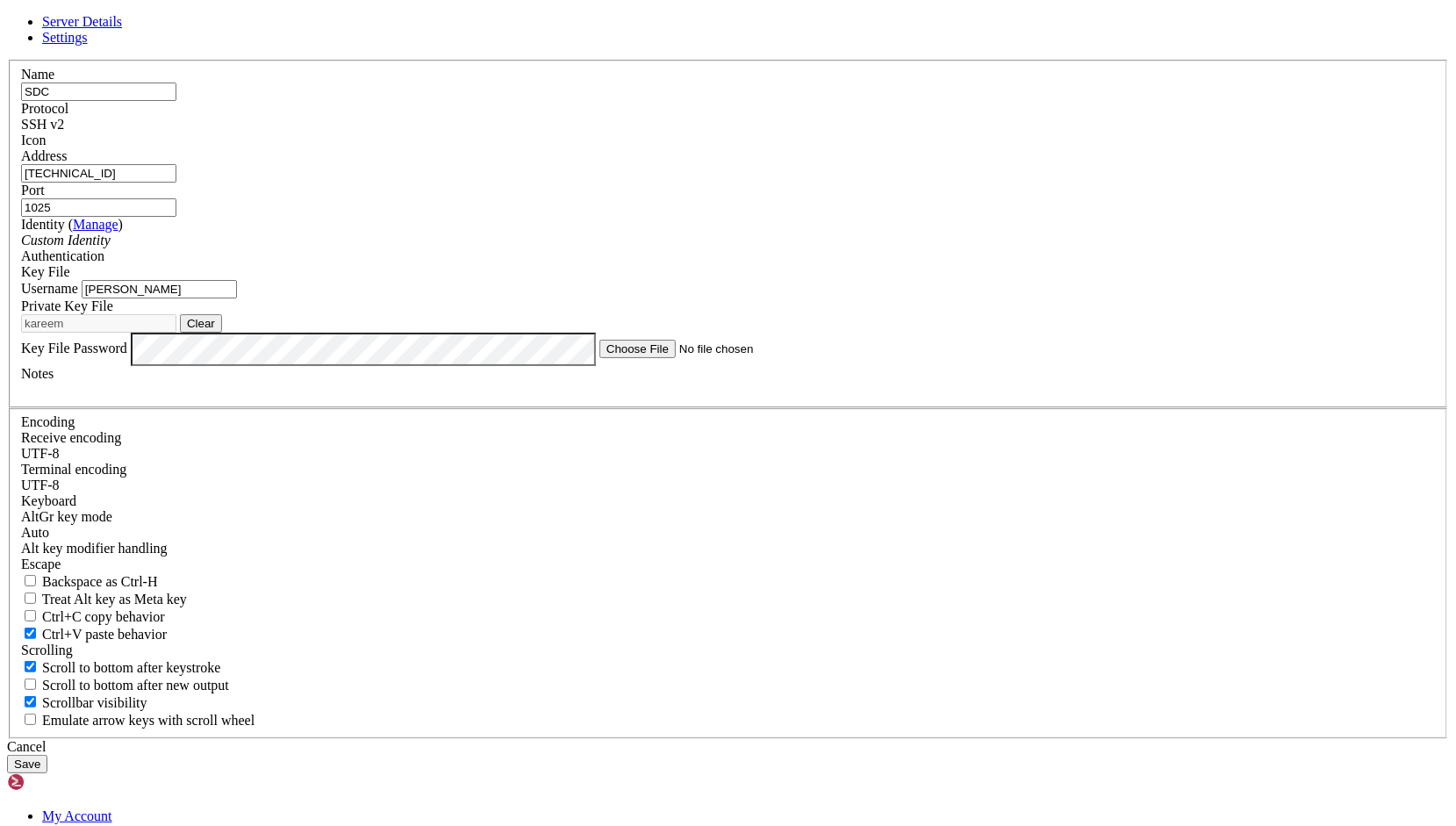
click at [652, 248] on div "Custom Identity" at bounding box center [728, 240] width 1413 height 16
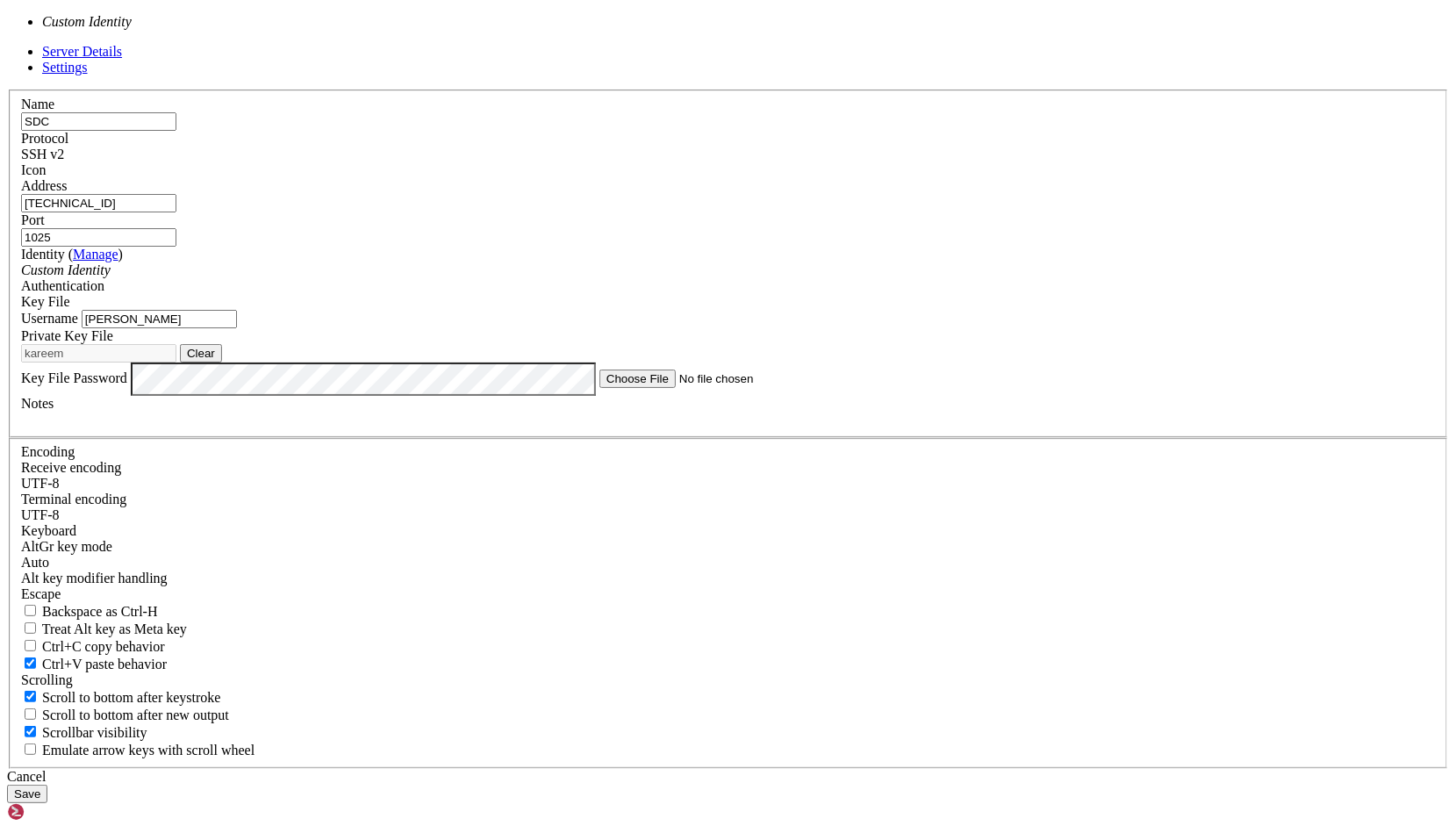
click at [78, 326] on label "Username" at bounding box center [50, 317] width 57 height 15
click at [237, 328] on input "[PERSON_NAME]" at bounding box center [160, 318] width 156 height 18
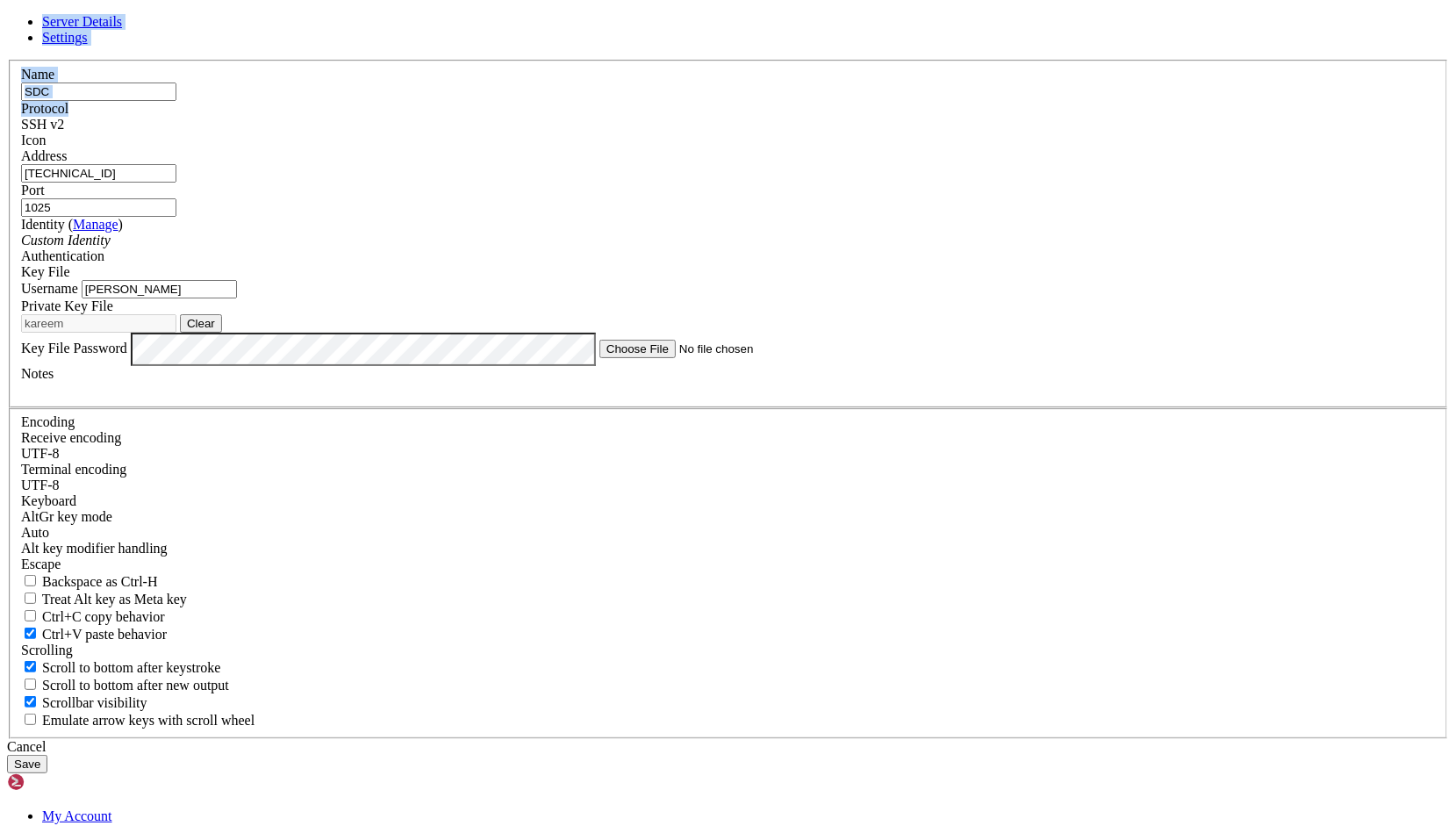
drag, startPoint x: 855, startPoint y: 144, endPoint x: 872, endPoint y: 181, distance: 40.7
click at [872, 181] on form "Server Details Settings Name SDC Protocol SSH v2 Icon Address" at bounding box center [728, 393] width 1441 height 759
click at [903, 46] on header "Server Details Settings" at bounding box center [728, 29] width 1441 height 31
click at [237, 299] on input "[PERSON_NAME]" at bounding box center [160, 289] width 156 height 18
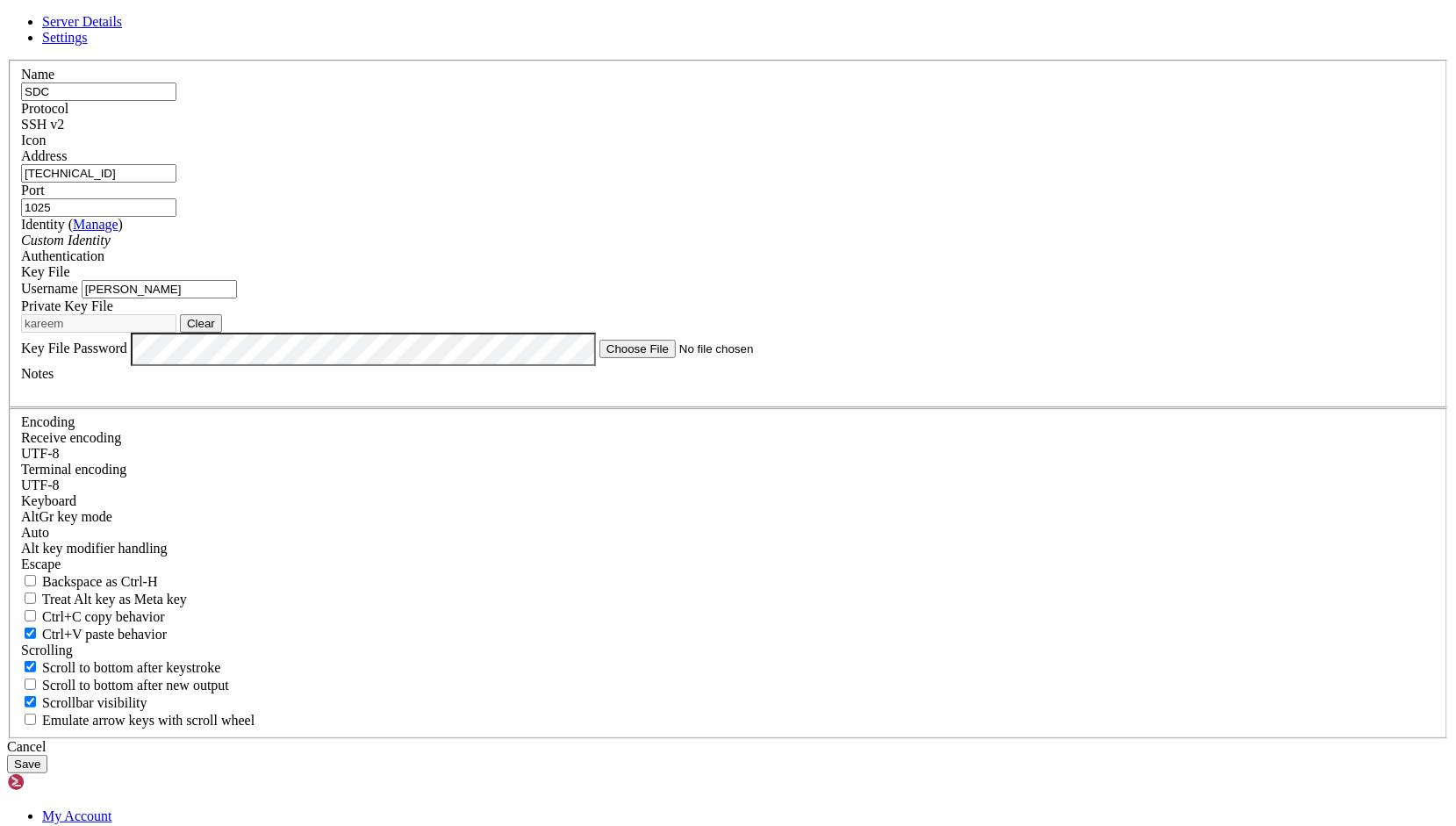
click at [237, 299] on input "[PERSON_NAME]" at bounding box center [160, 289] width 156 height 18
click at [827, 132] on div "SSH v2" at bounding box center [728, 125] width 1413 height 16
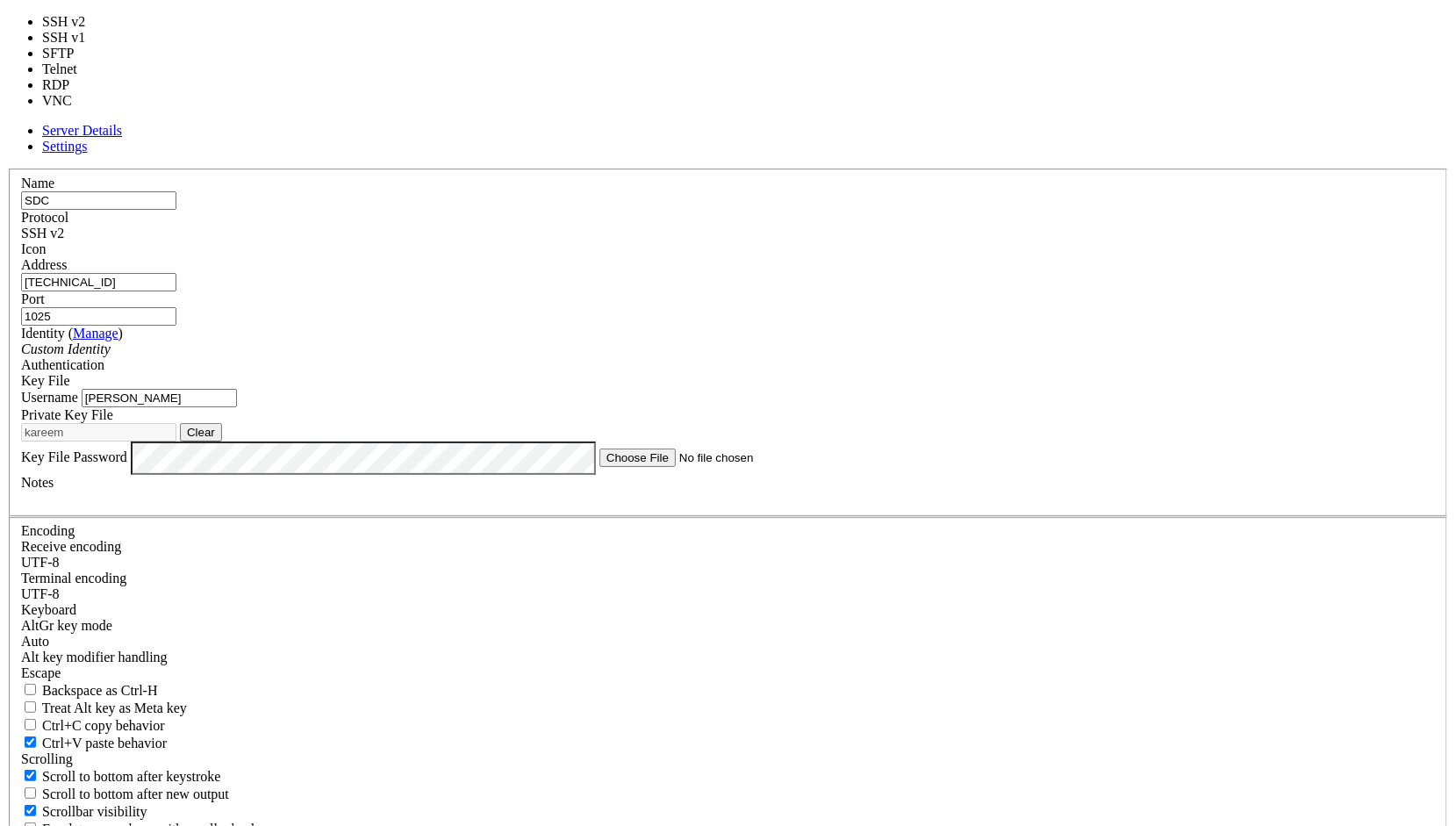
type input "22"
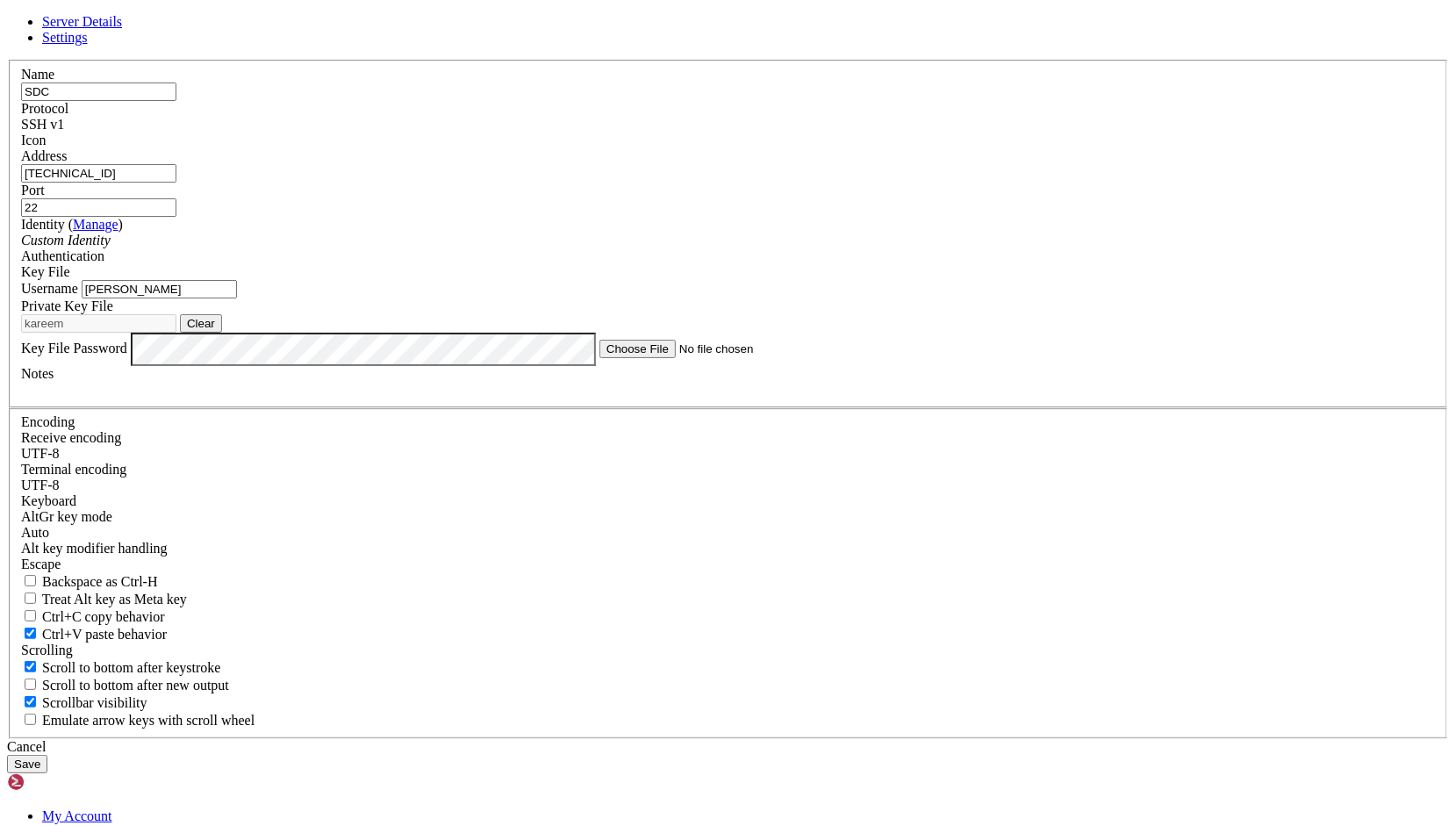
click at [48, 755] on button "Save" at bounding box center [26, 764] width 40 height 18
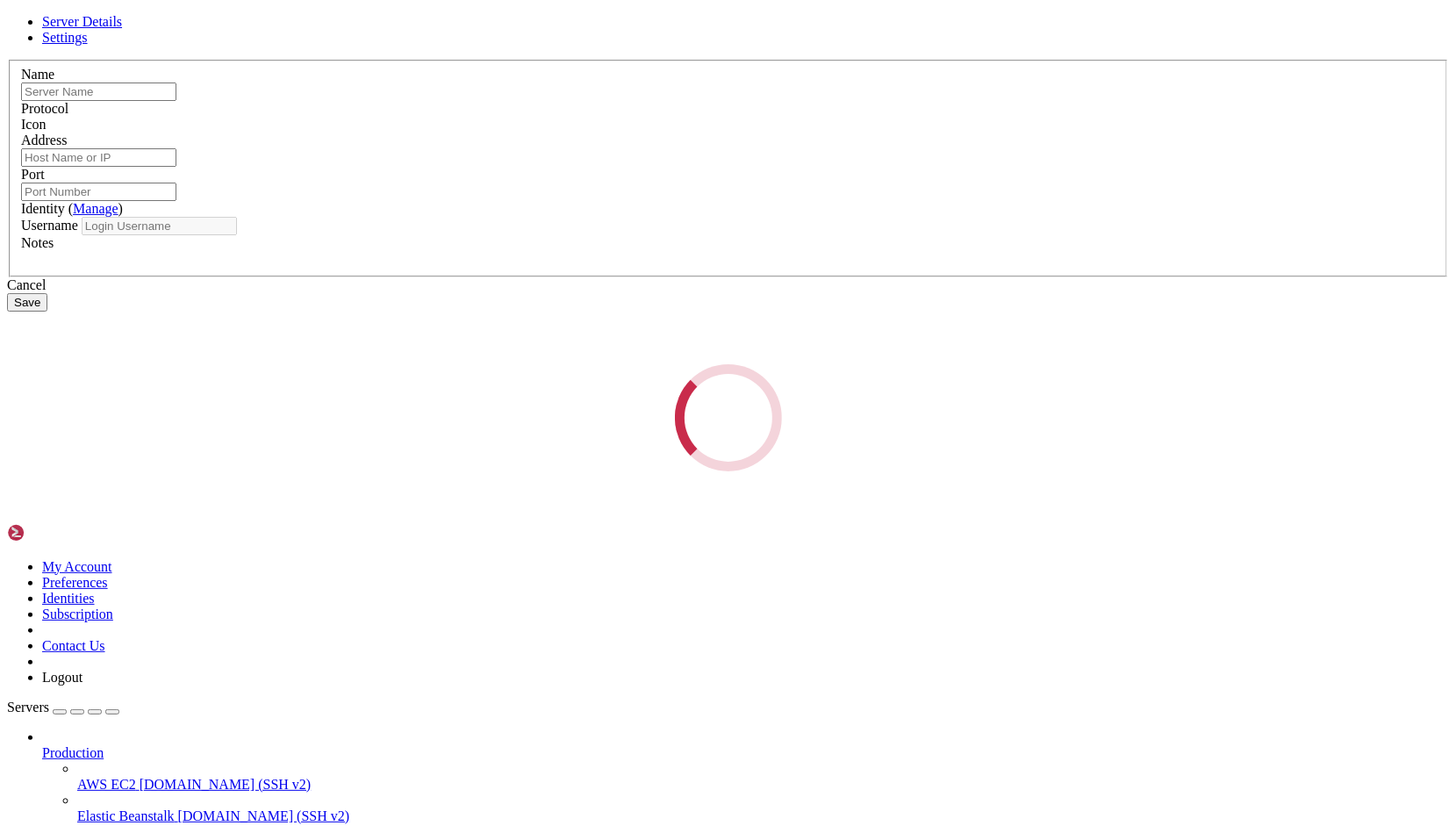
type input "SDC"
type input "[TECHNICAL_ID]"
type input "22"
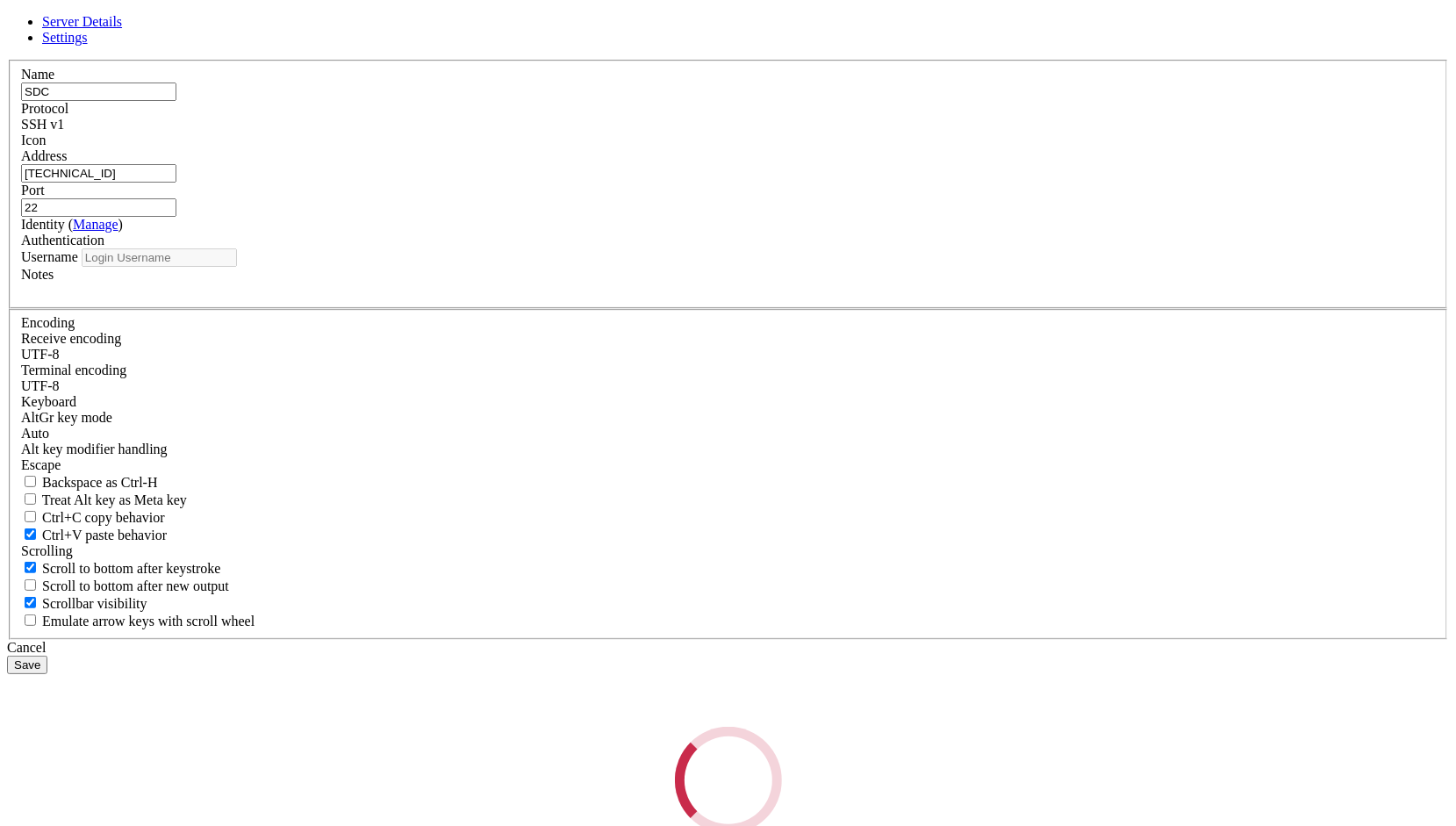
type input "[PERSON_NAME]"
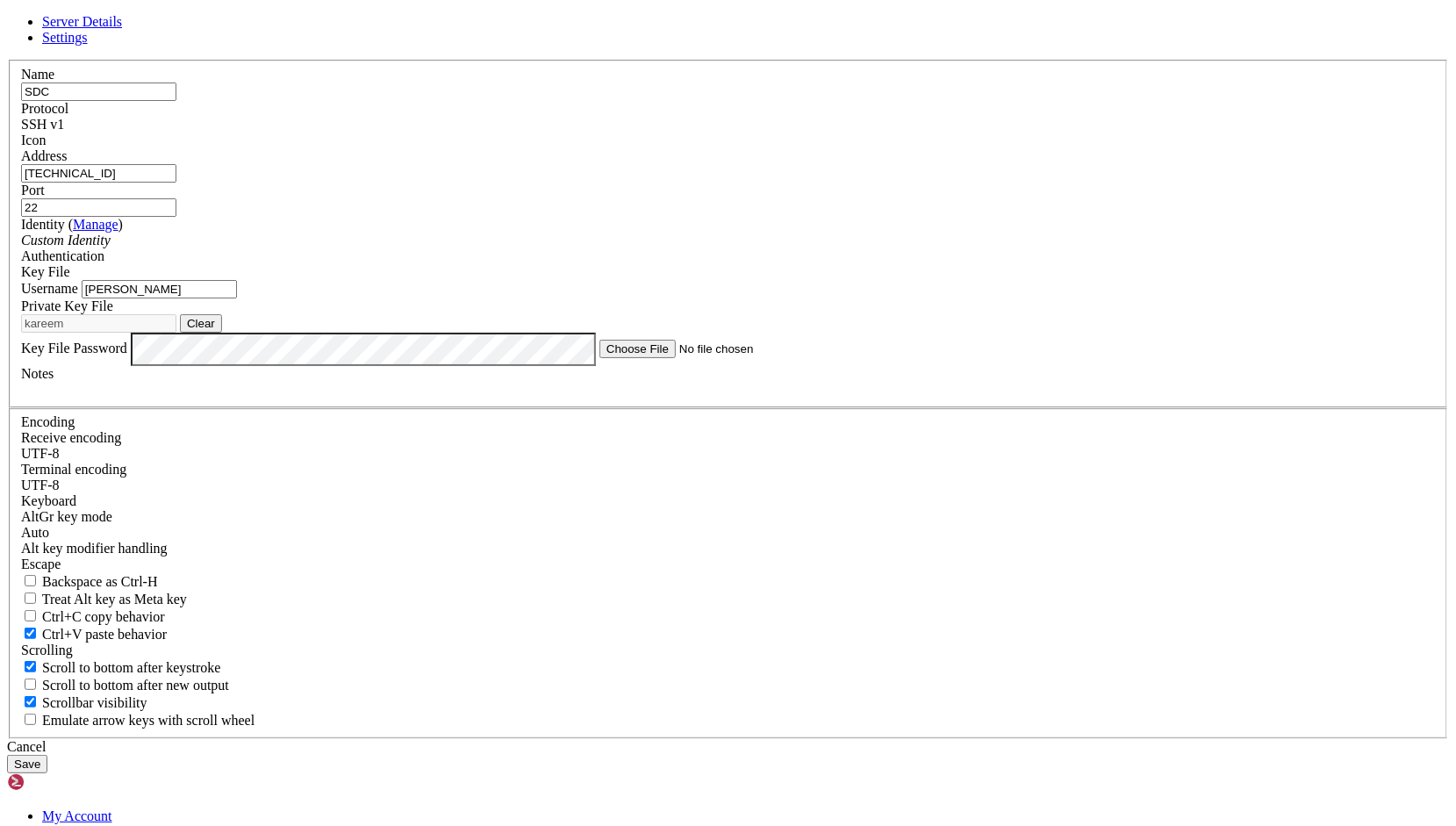
click at [176, 217] on input "22" at bounding box center [99, 207] width 156 height 18
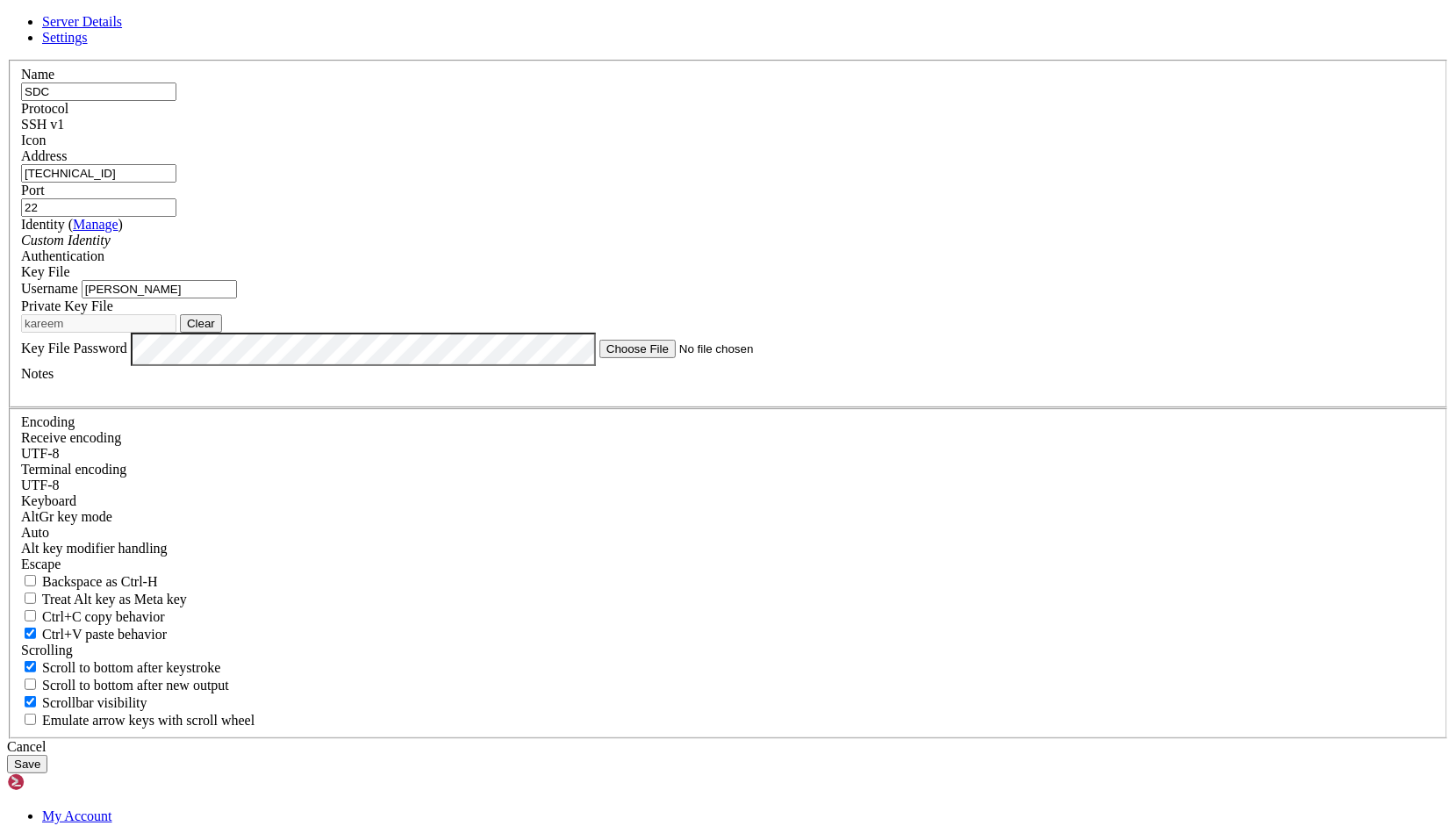
click at [176, 217] on input "22" at bounding box center [99, 207] width 156 height 18
type input "1025"
click at [48, 755] on button "Save" at bounding box center [26, 764] width 40 height 18
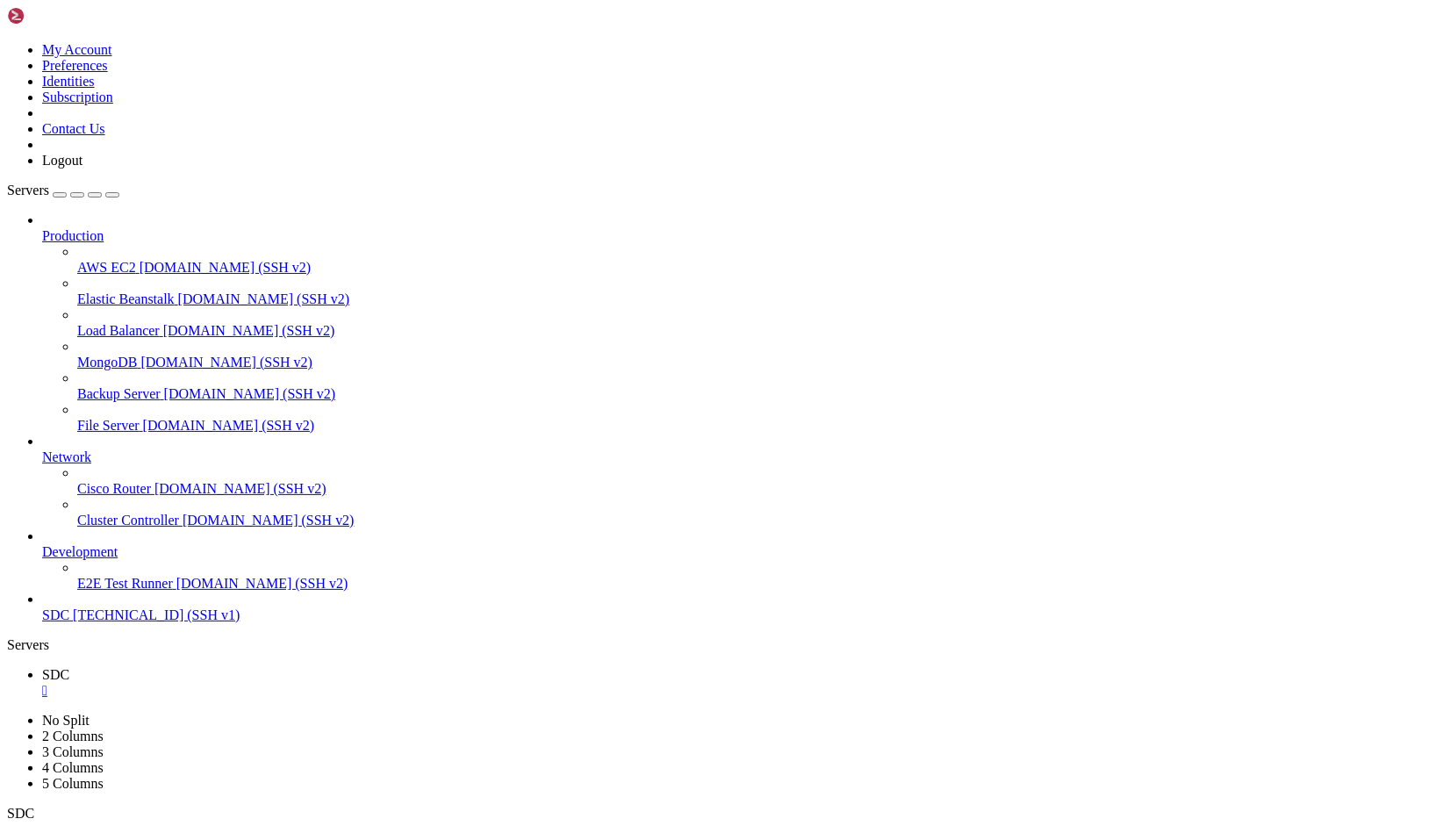
click at [288, 683] on div "" at bounding box center [745, 691] width 1406 height 16
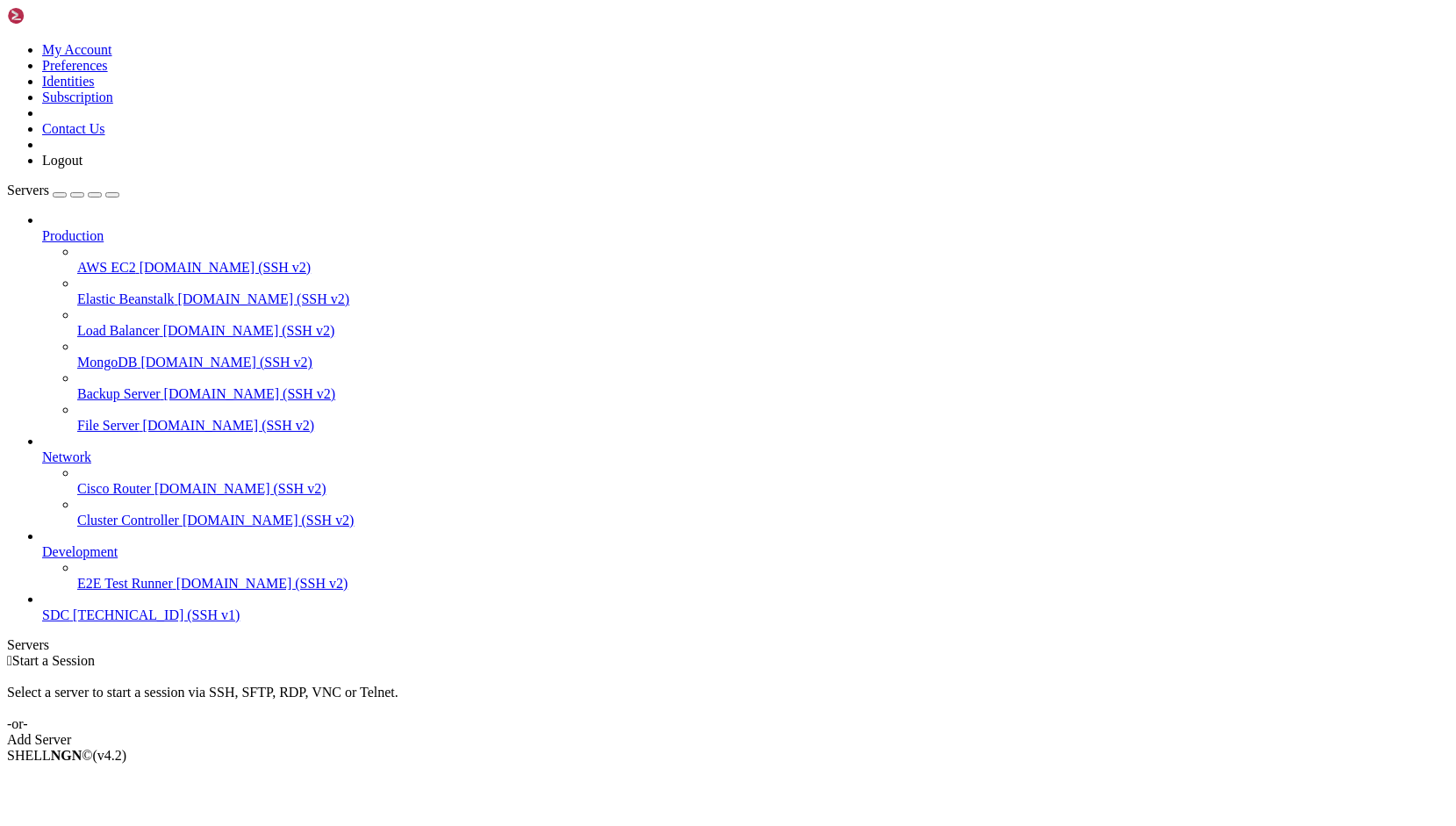
click at [69, 623] on span "SDC" at bounding box center [55, 614] width 27 height 15
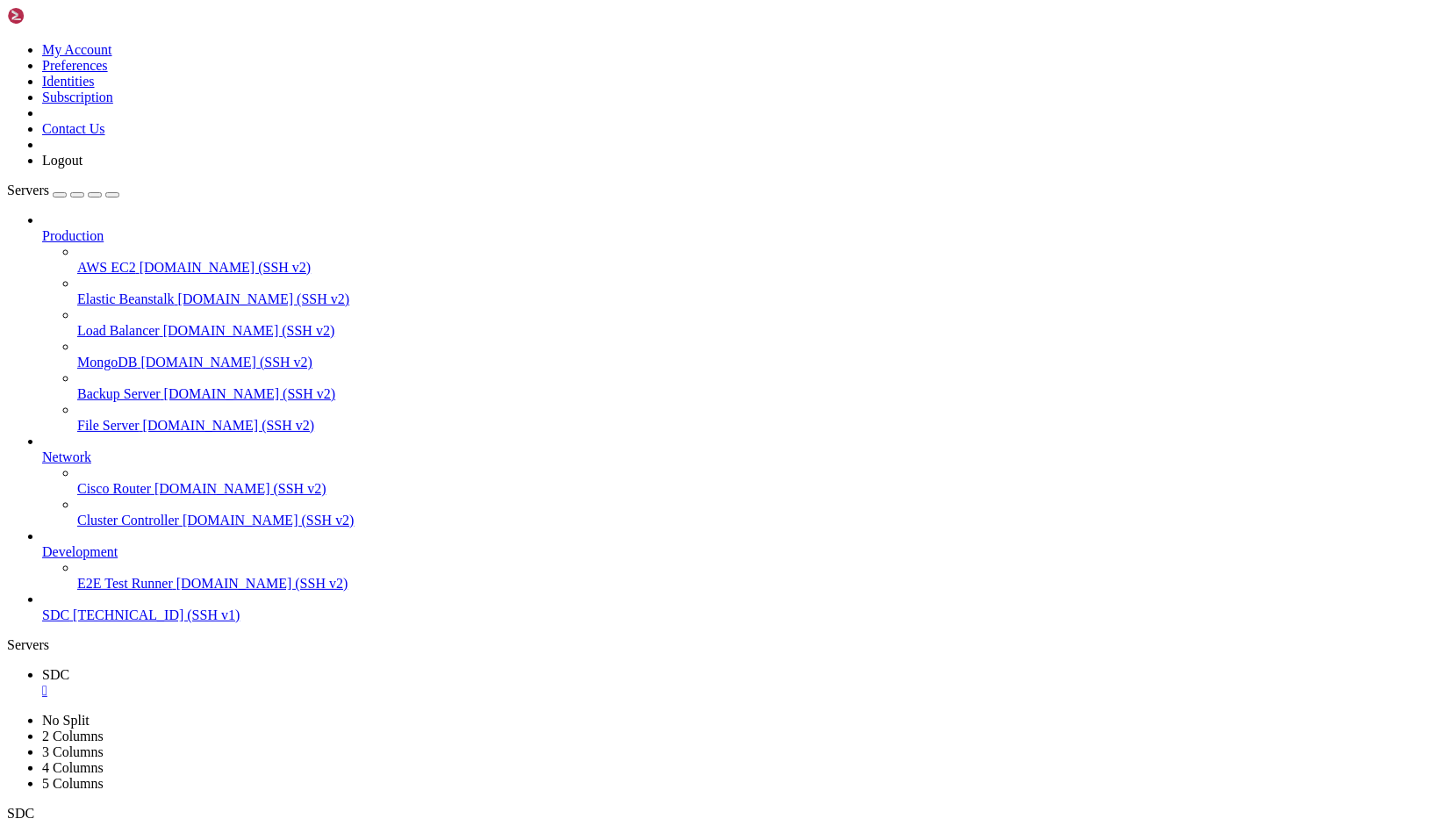
click at [290, 683] on div "" at bounding box center [745, 691] width 1406 height 16
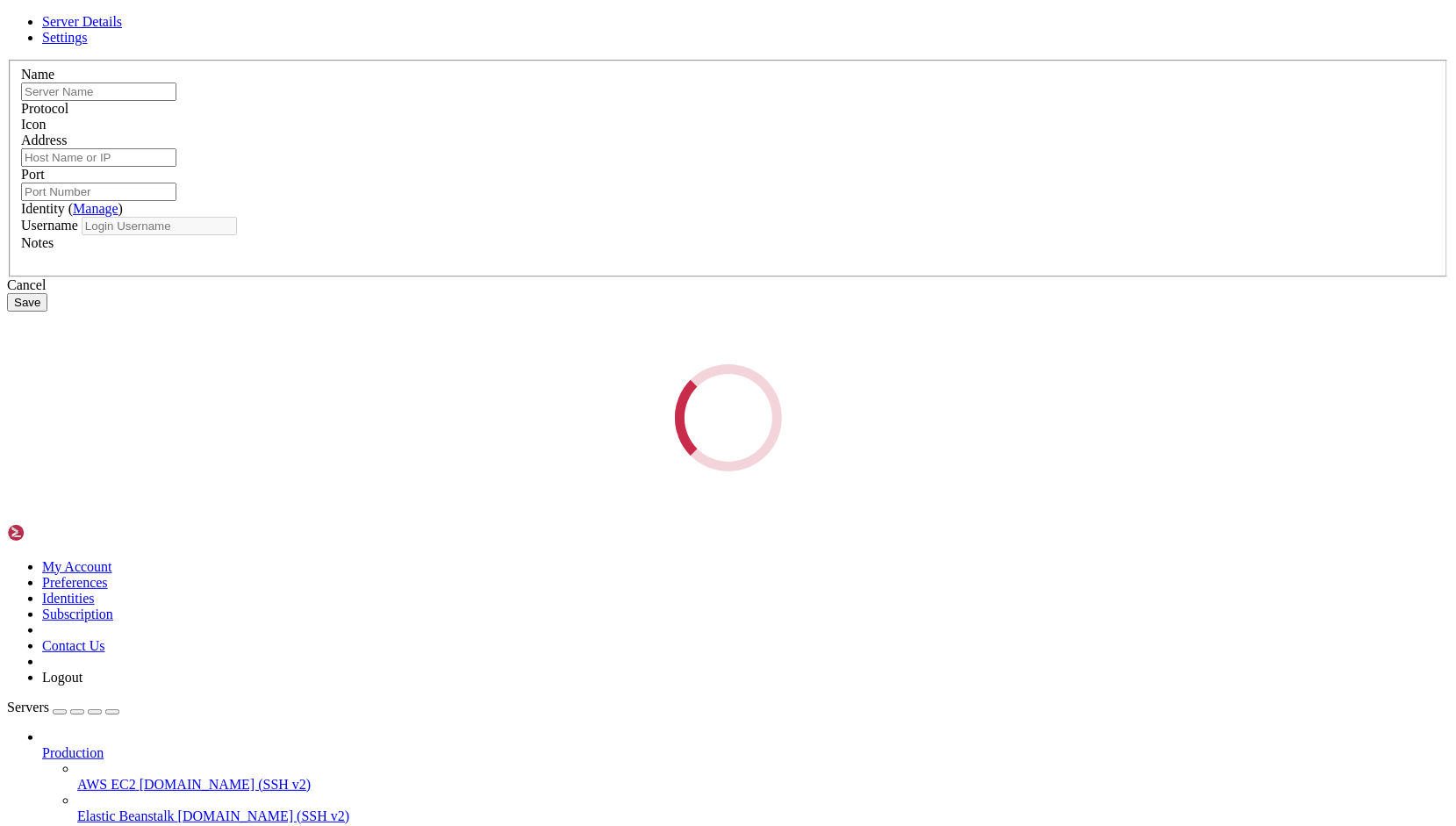
type input "SDC"
type input "[TECHNICAL_ID]"
type input "1025"
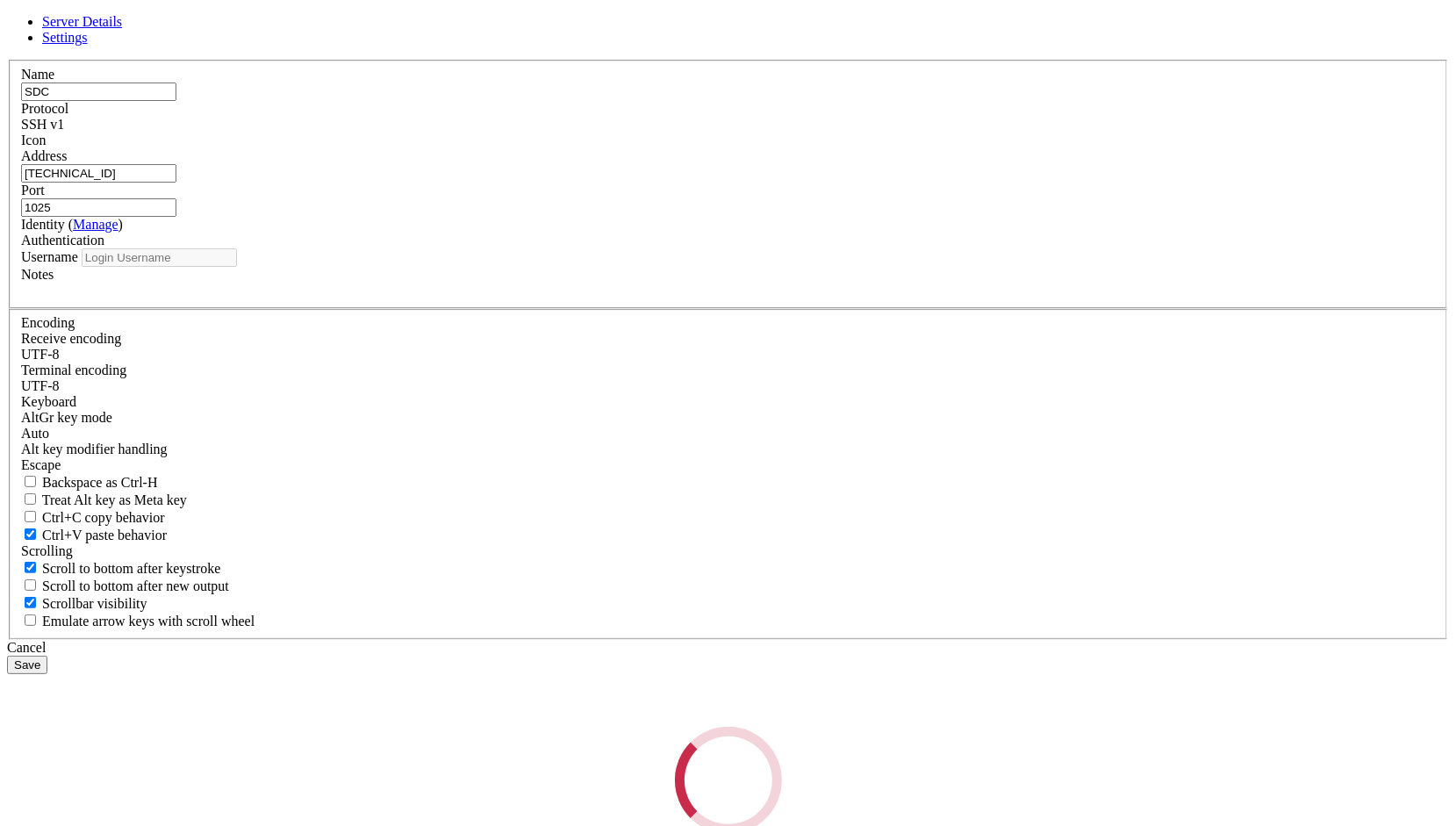
type input "[PERSON_NAME]"
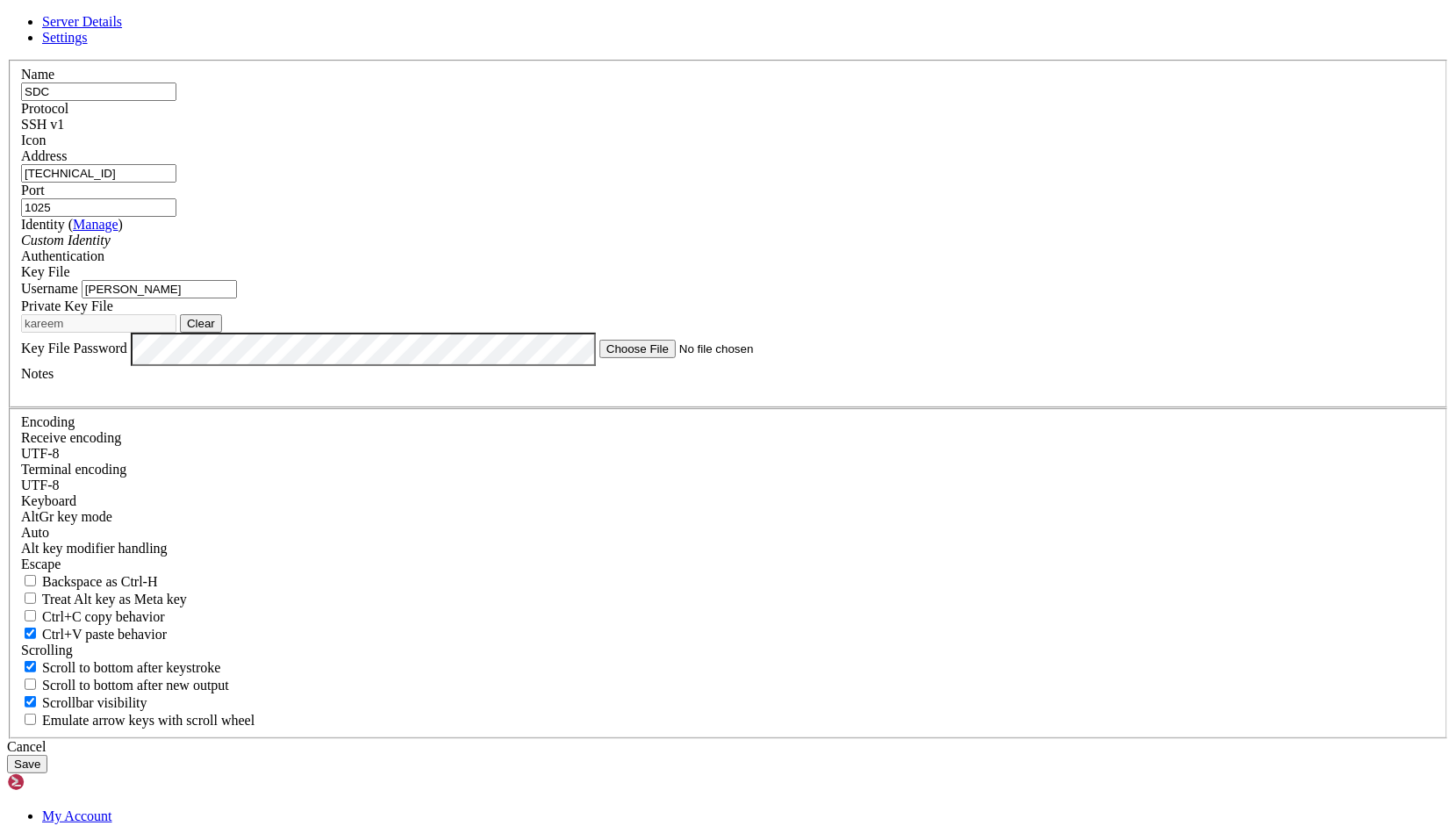
drag, startPoint x: 172, startPoint y: 684, endPoint x: 700, endPoint y: 433, distance: 584.6
click at [700, 299] on div "Username [PERSON_NAME]" at bounding box center [728, 289] width 1413 height 18
click at [237, 299] on input "[PERSON_NAME]" at bounding box center [160, 289] width 156 height 18
click at [853, 132] on div "SSH v1" at bounding box center [728, 125] width 1413 height 16
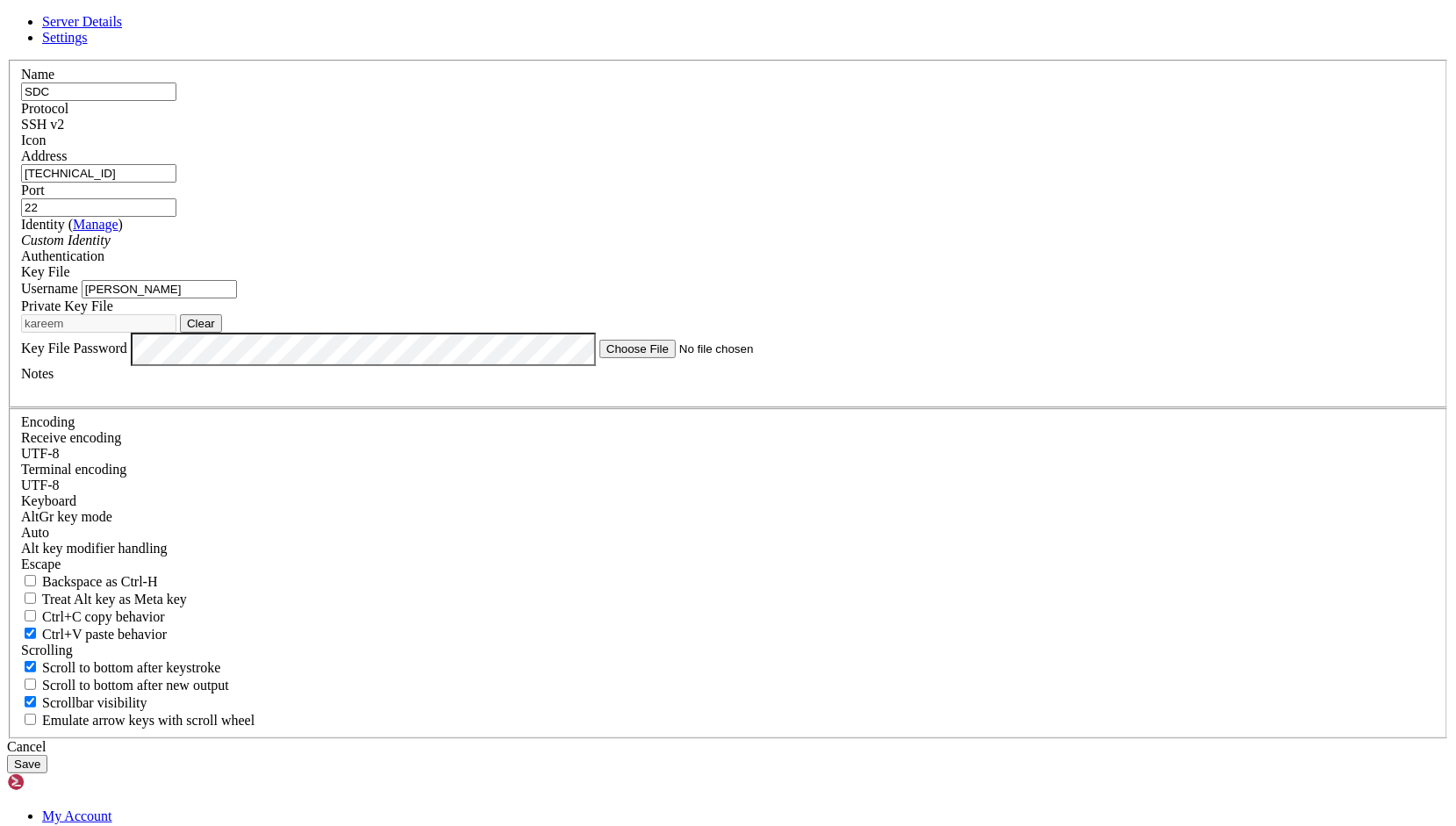
click at [176, 217] on input "22" at bounding box center [99, 207] width 156 height 18
type input "1025"
click at [88, 45] on link "Settings" at bounding box center [64, 37] width 46 height 15
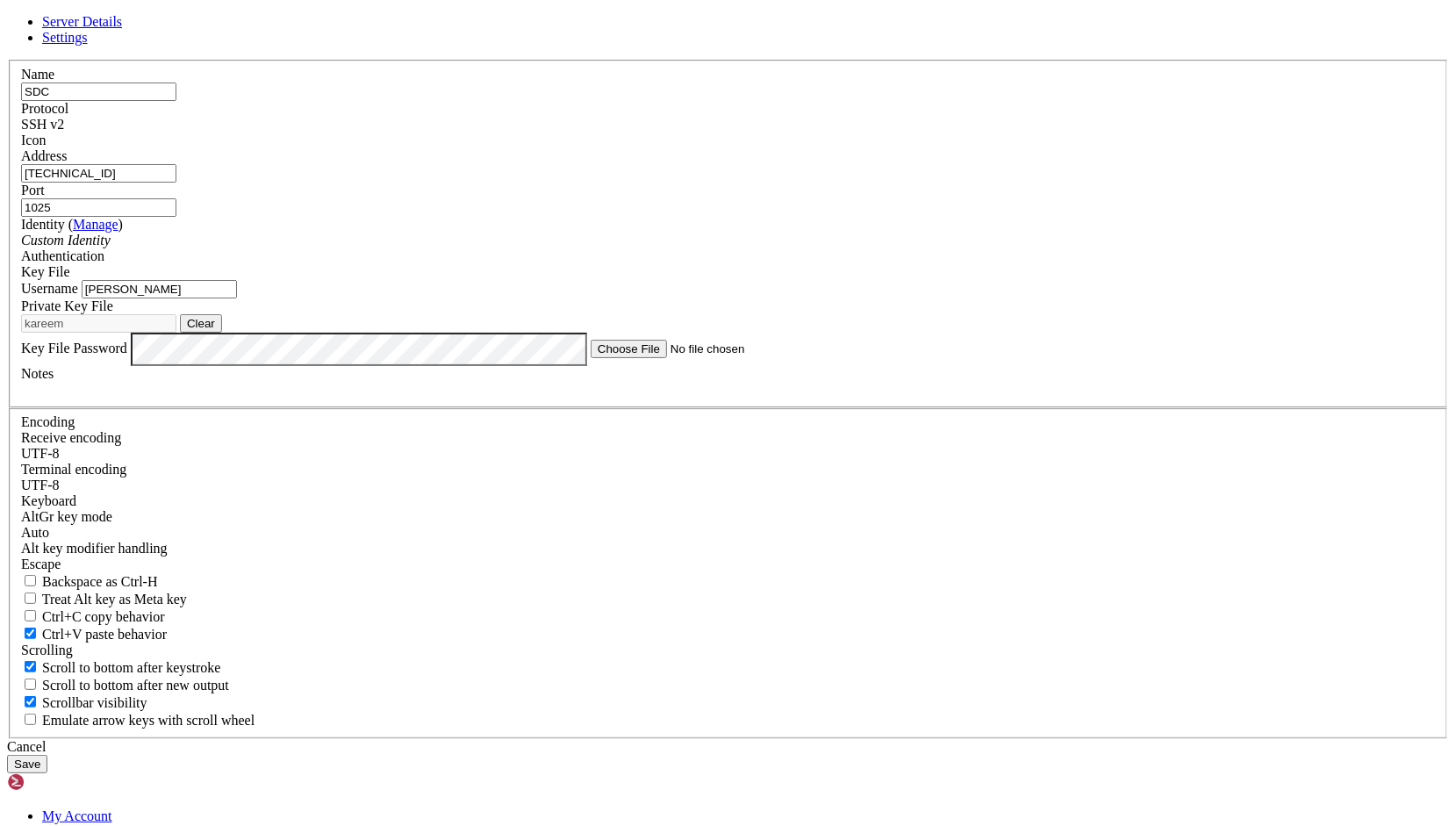
click at [122, 29] on span "Server Details" at bounding box center [82, 20] width 80 height 15
click at [222, 333] on button "Clear" at bounding box center [200, 323] width 42 height 18
click at [232, 333] on button "Browse" at bounding box center [206, 323] width 53 height 18
type input "kareem"
click at [48, 755] on button "Save" at bounding box center [26, 764] width 40 height 18
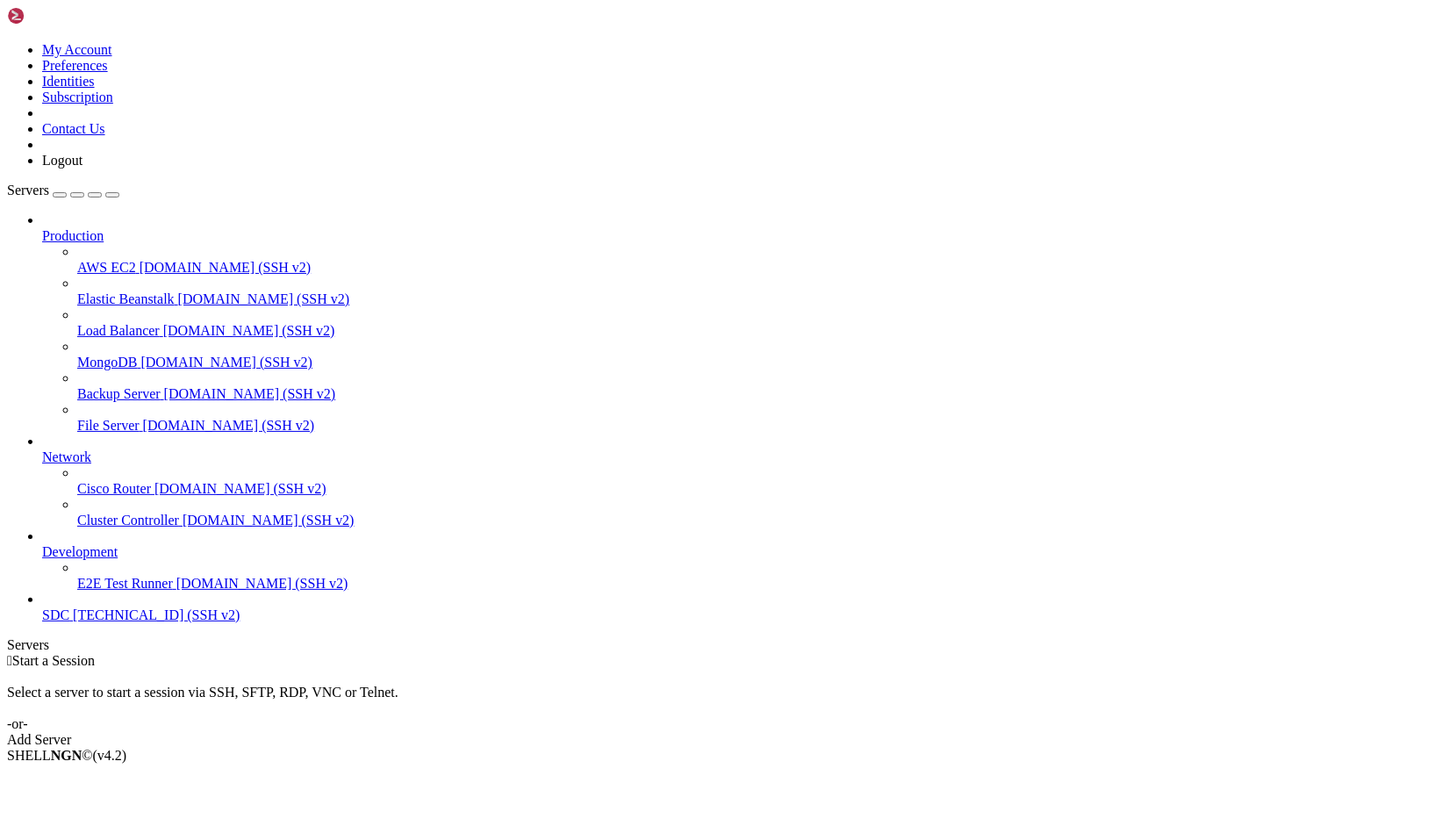
click at [73, 623] on span "[TECHNICAL_ID] (SSH v2)" at bounding box center [156, 614] width 166 height 15
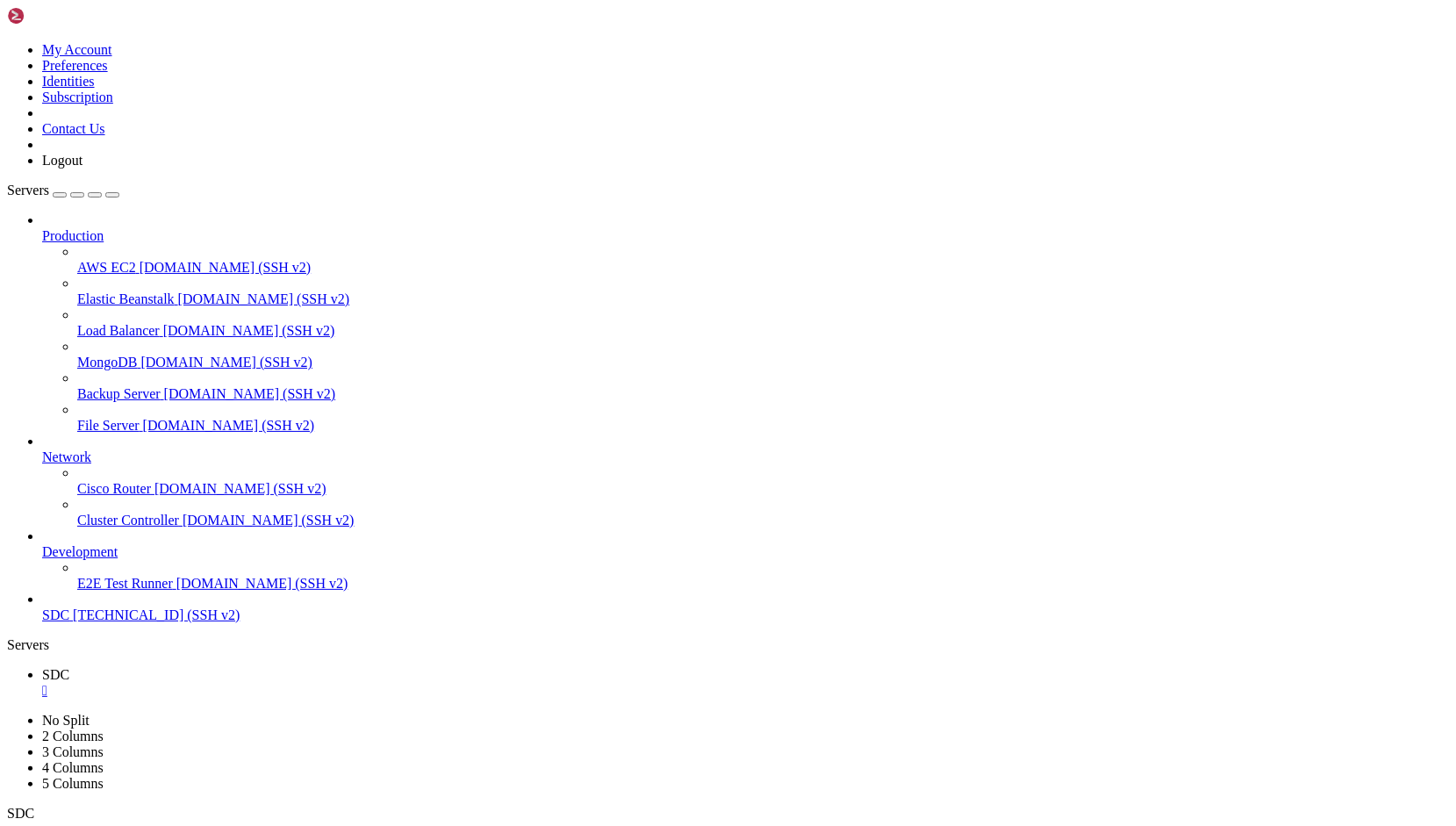
click at [295, 667] on link "SDC " at bounding box center [745, 683] width 1406 height 31
click at [292, 683] on div "" at bounding box center [745, 691] width 1406 height 16
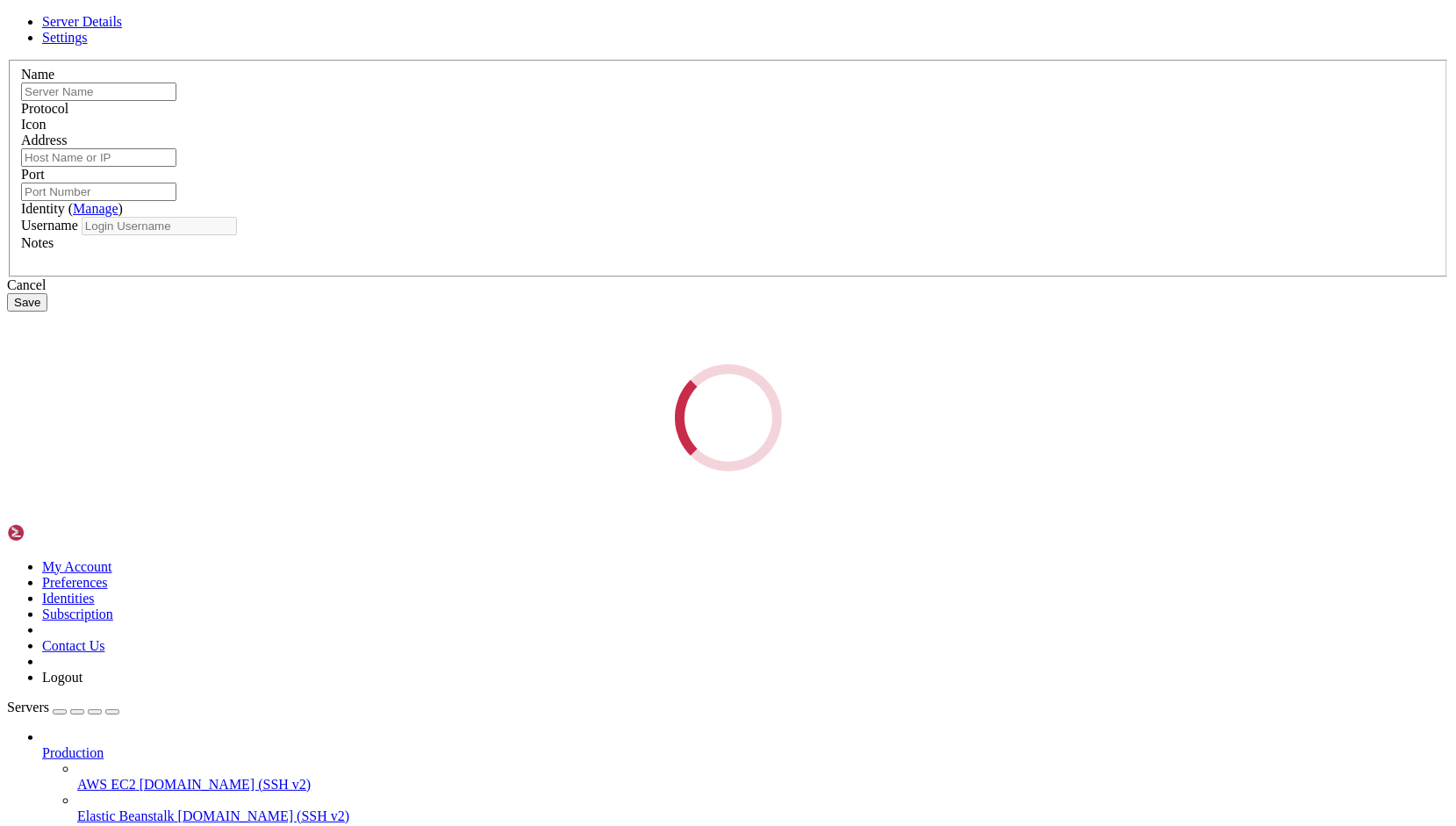
type input "SDC"
type input "[TECHNICAL_ID]"
type input "1025"
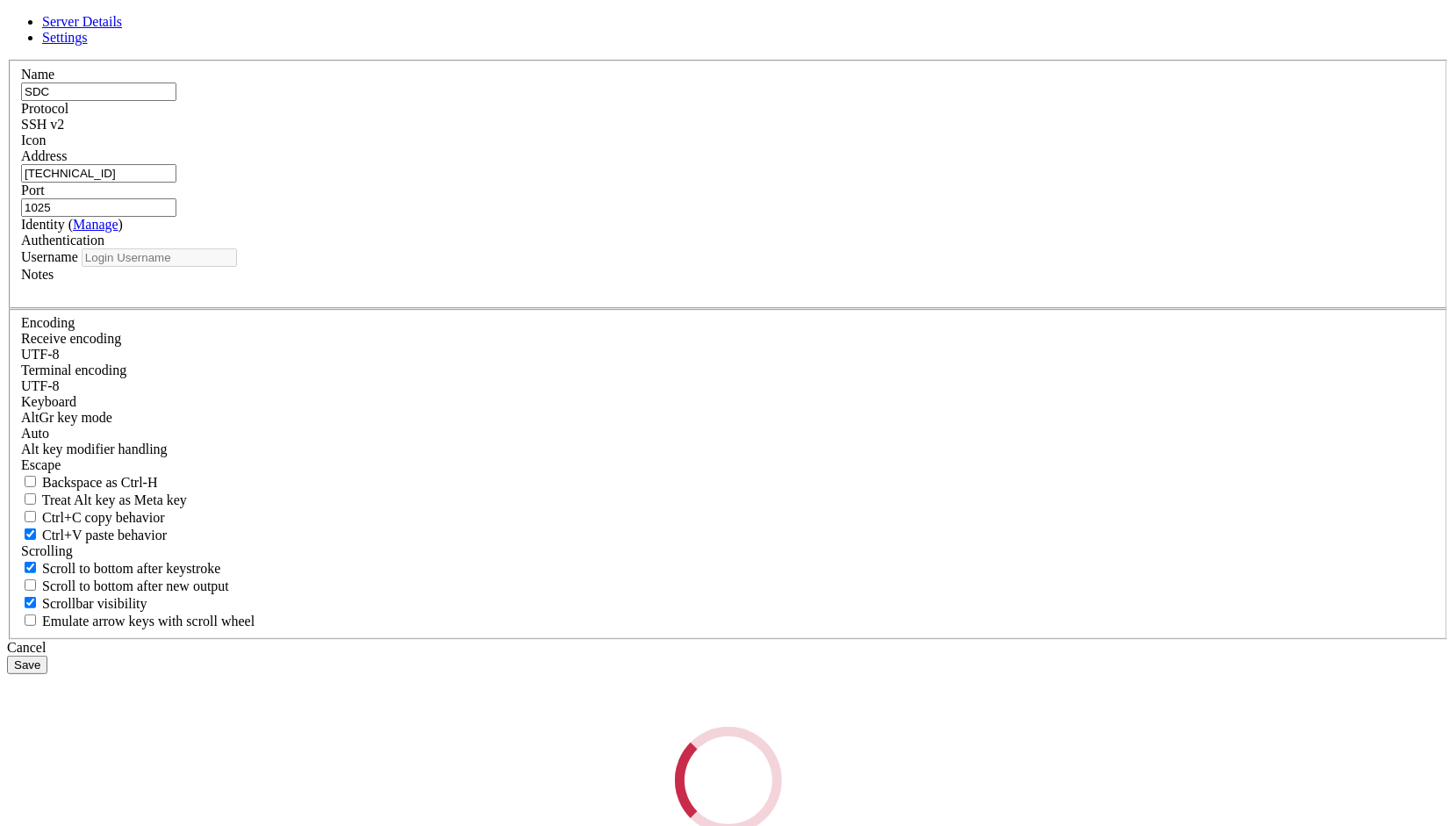
type input "[PERSON_NAME]"
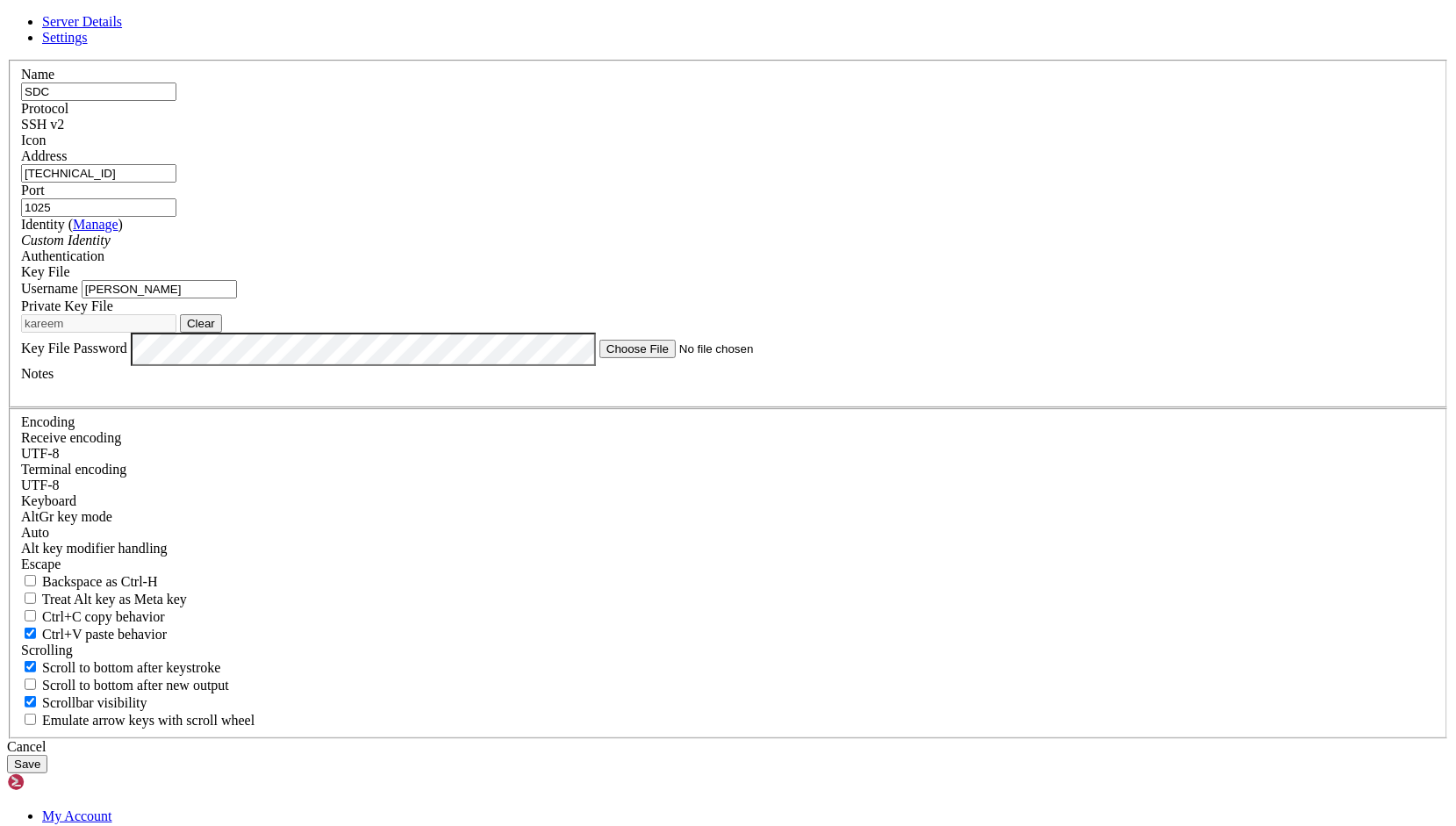
click at [237, 299] on input "[PERSON_NAME]" at bounding box center [160, 289] width 156 height 18
click at [48, 755] on button "Save" at bounding box center [26, 764] width 40 height 18
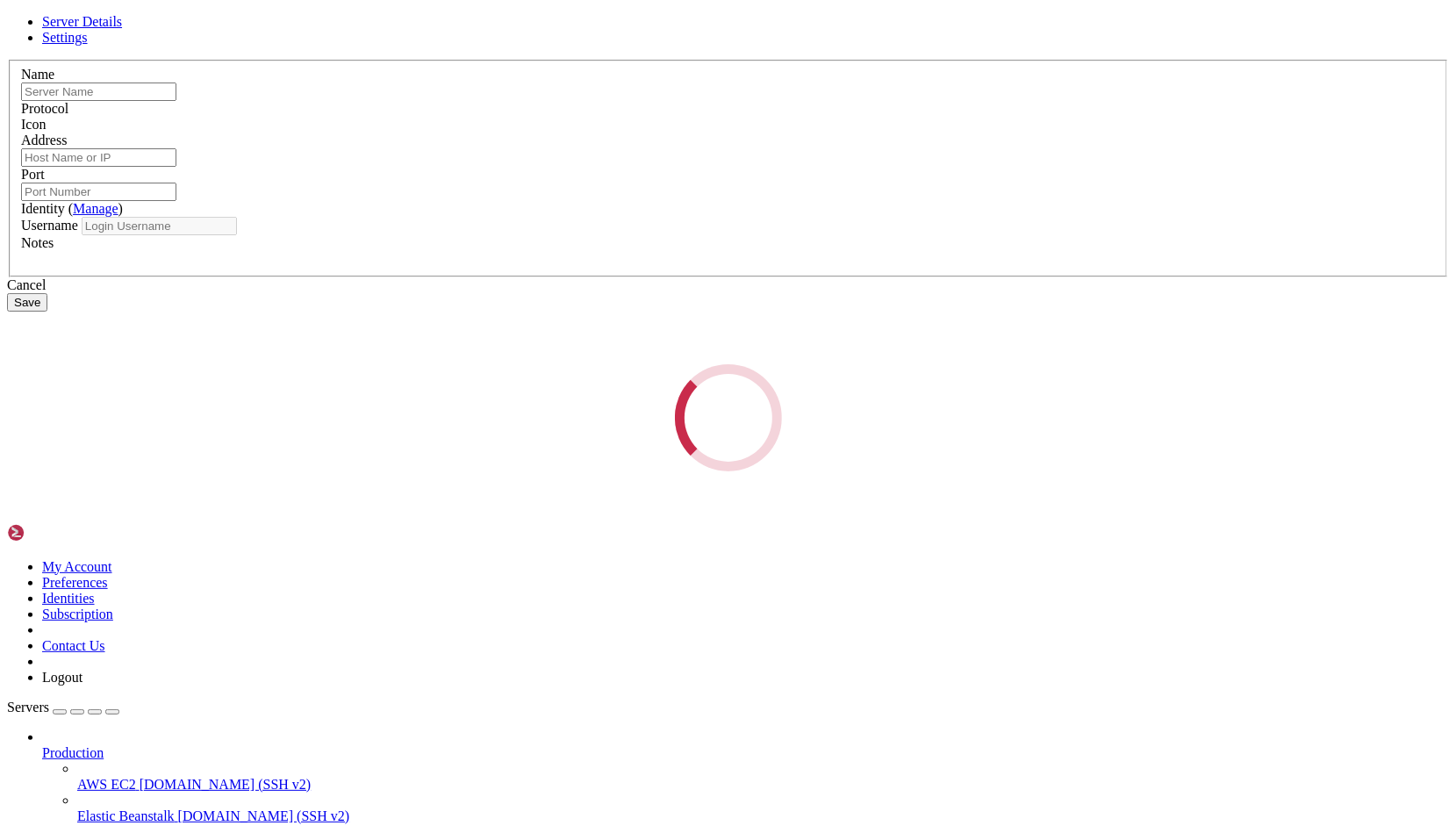
type input "SDC"
type input "[TECHNICAL_ID]"
type input "1025"
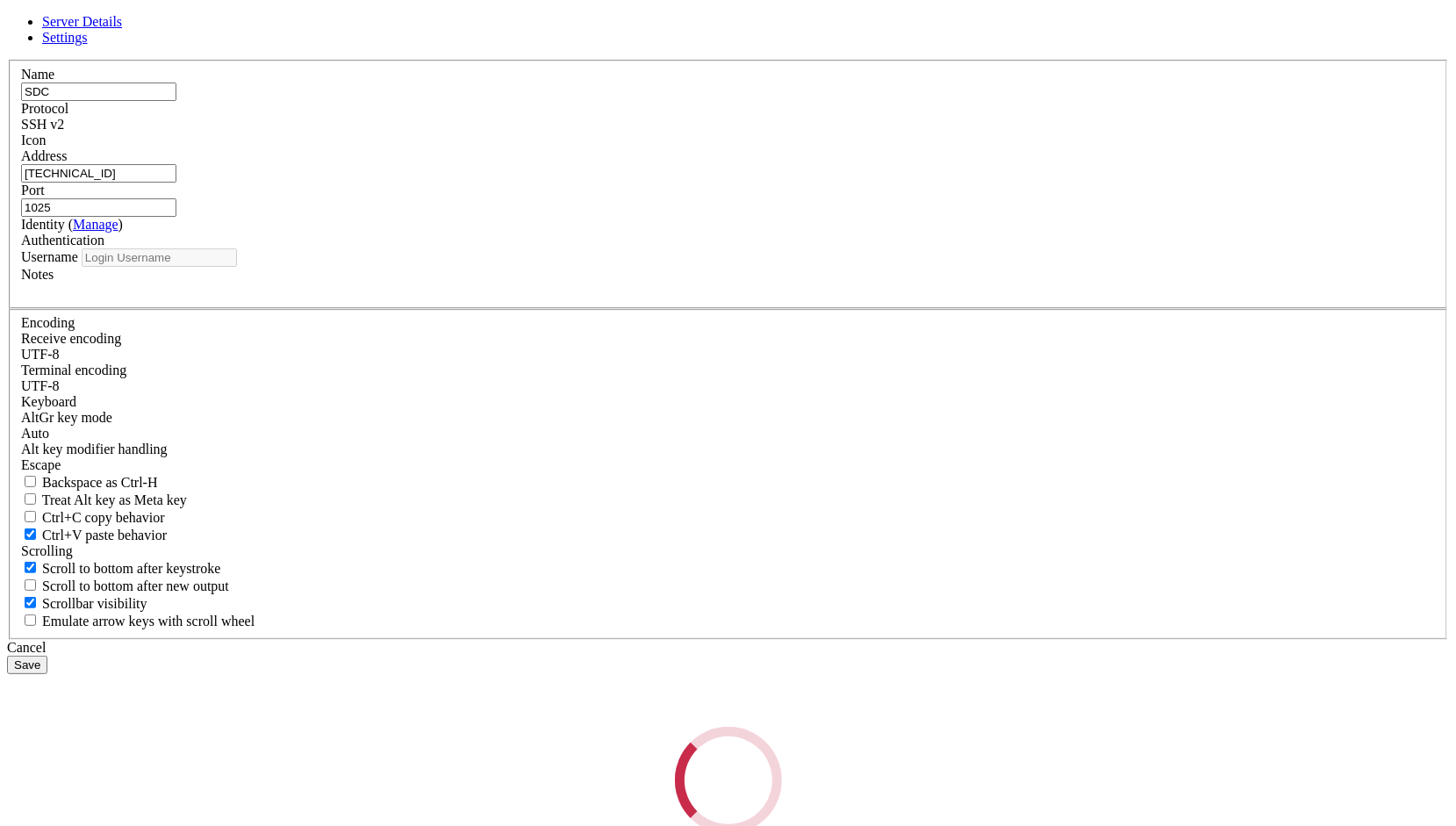
type input "[PERSON_NAME]"
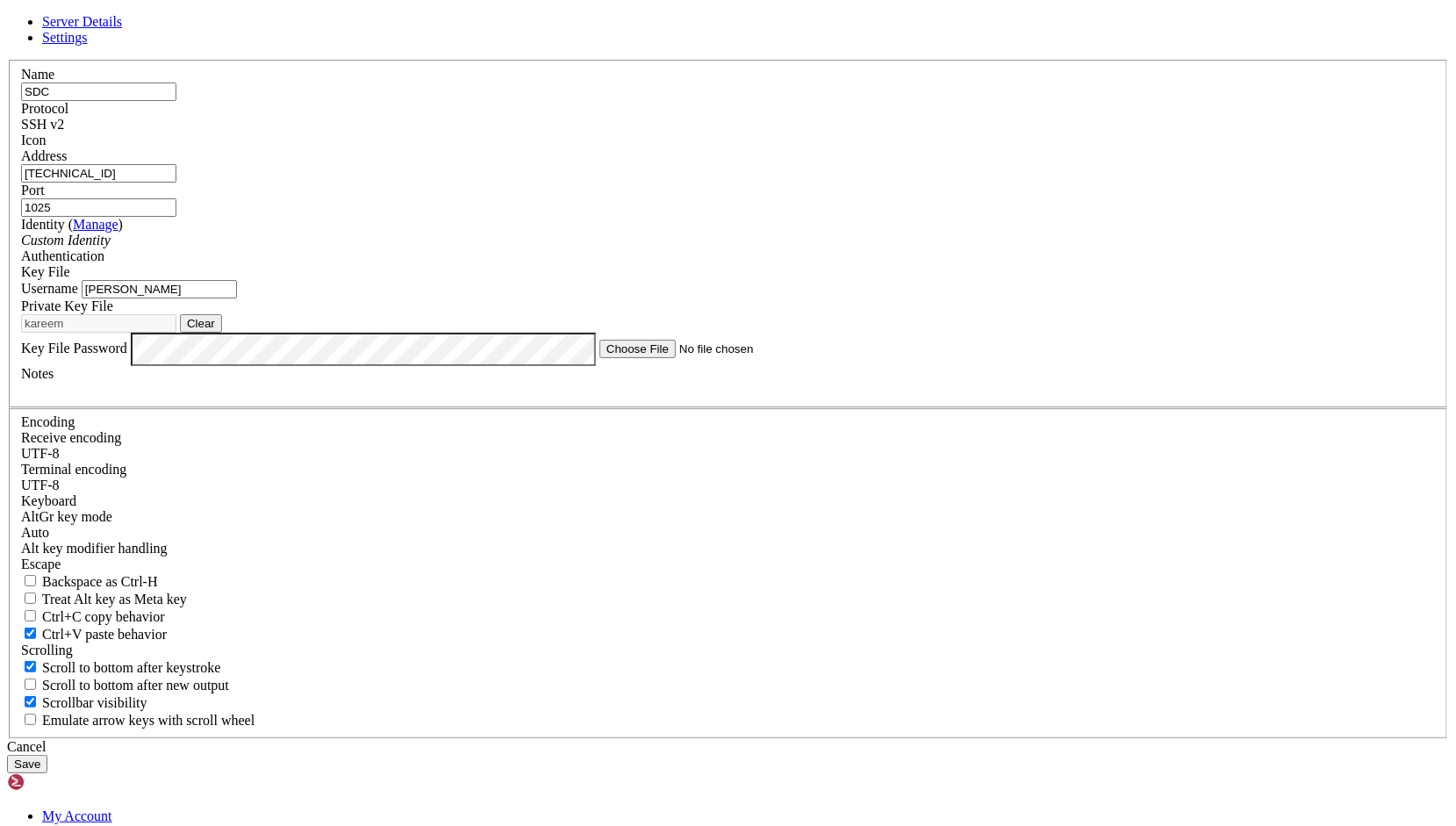
click at [64, 131] on span "SSH v2" at bounding box center [43, 124] width 43 height 15
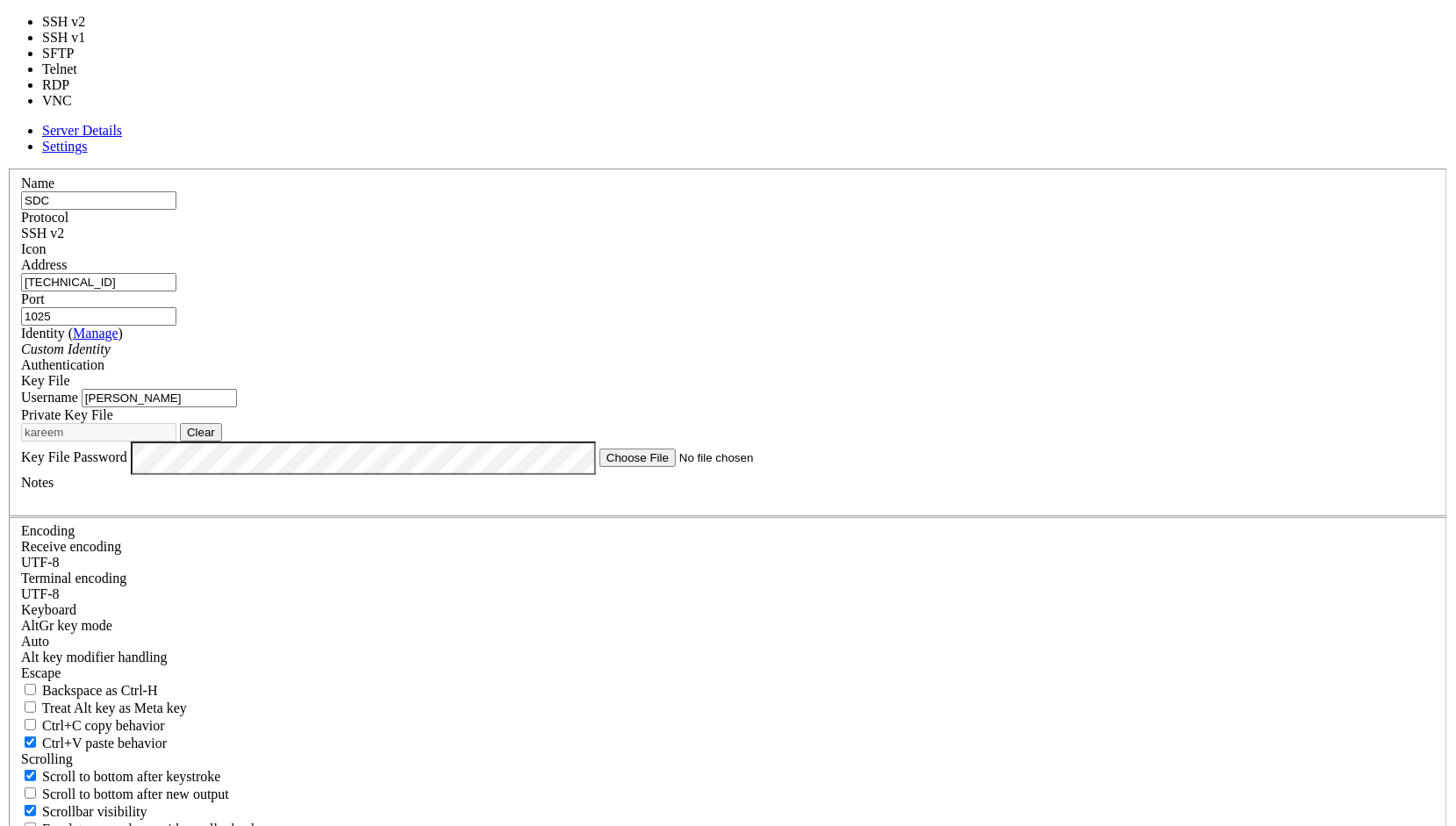
click at [686, 168] on div "Name SDC Protocol SSH v2 Icon Address [TECHNICAL_ID] ( Manage )" at bounding box center [728, 508] width 1441 height 679
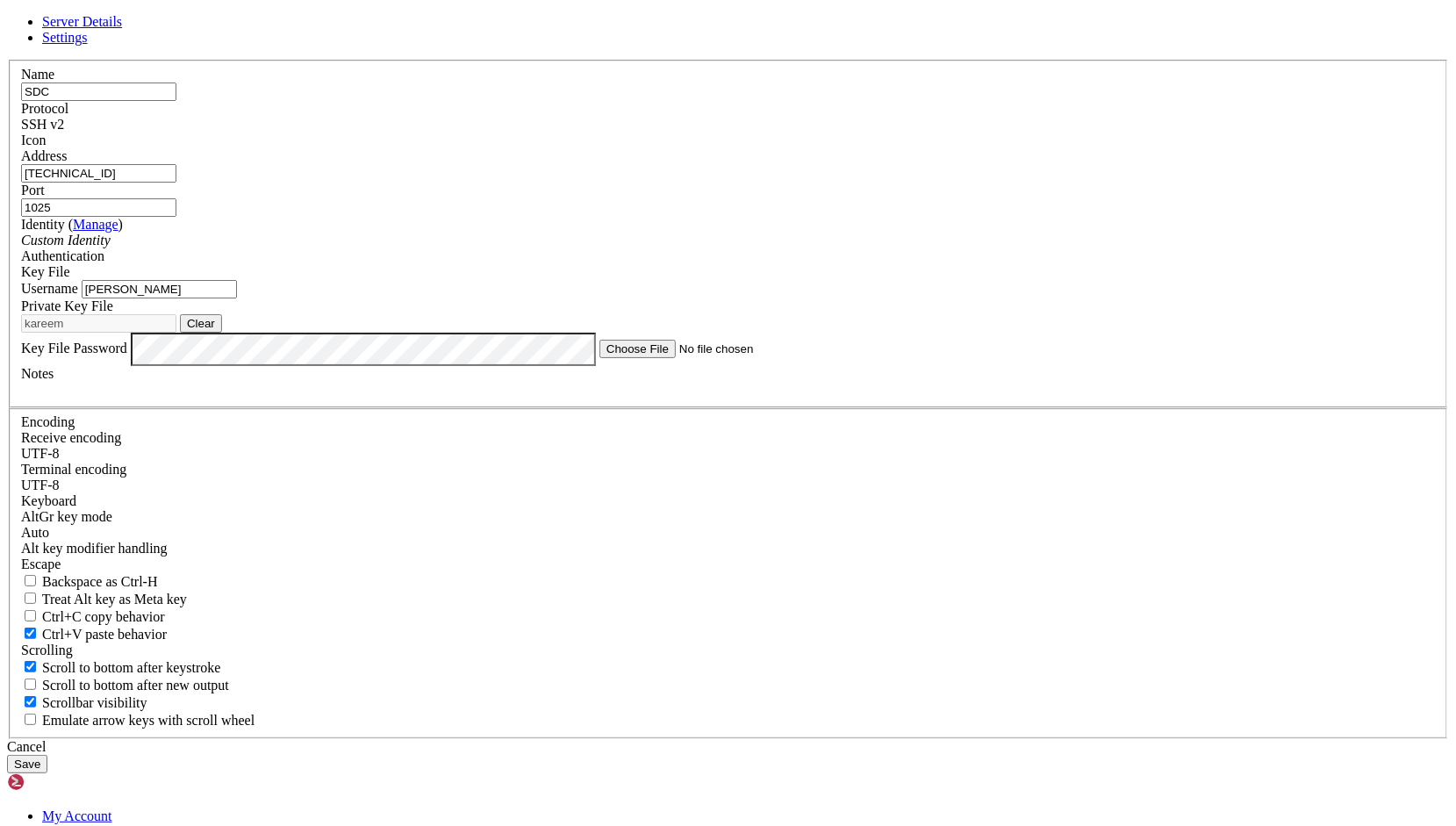
click at [176, 183] on input "[TECHNICAL_ID]" at bounding box center [99, 173] width 156 height 18
click at [48, 755] on button "Save" at bounding box center [26, 764] width 40 height 18
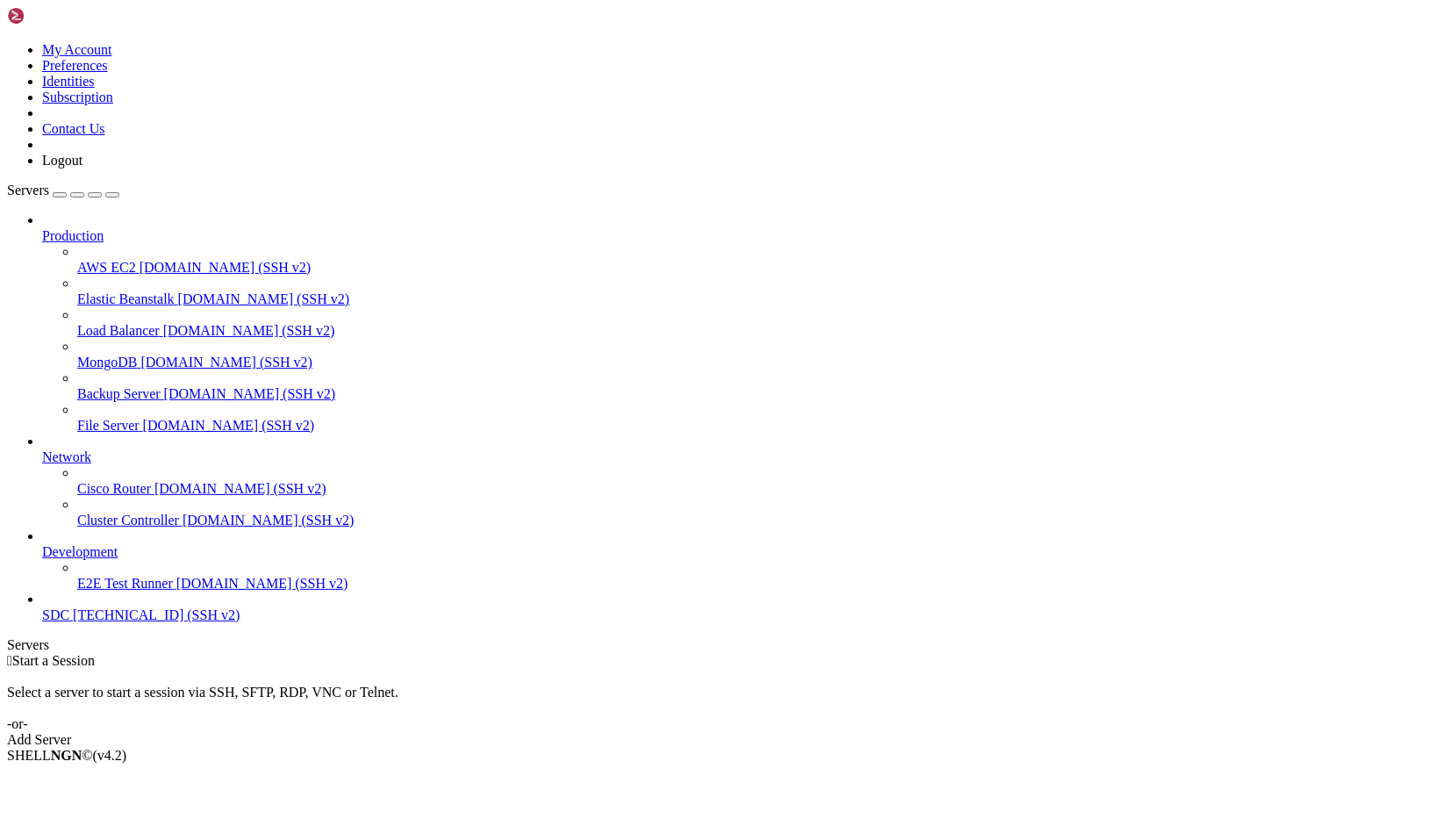
click at [69, 623] on span "SDC" at bounding box center [55, 614] width 27 height 15
